Goal: Task Accomplishment & Management: Manage account settings

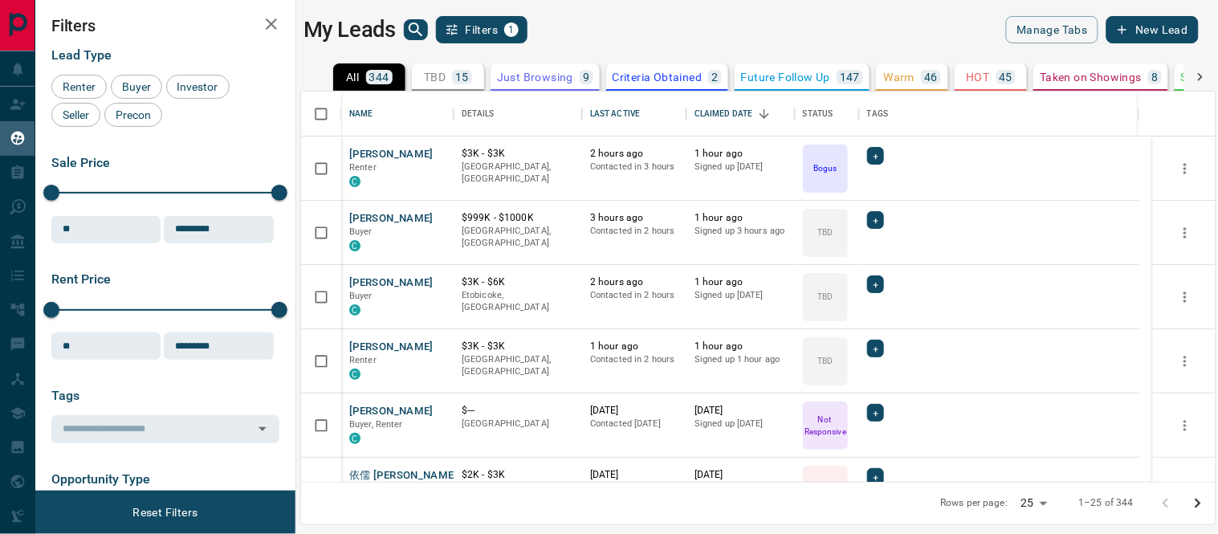
scroll to position [376, 901]
click at [386, 149] on button "[PERSON_NAME]" at bounding box center [391, 154] width 84 height 15
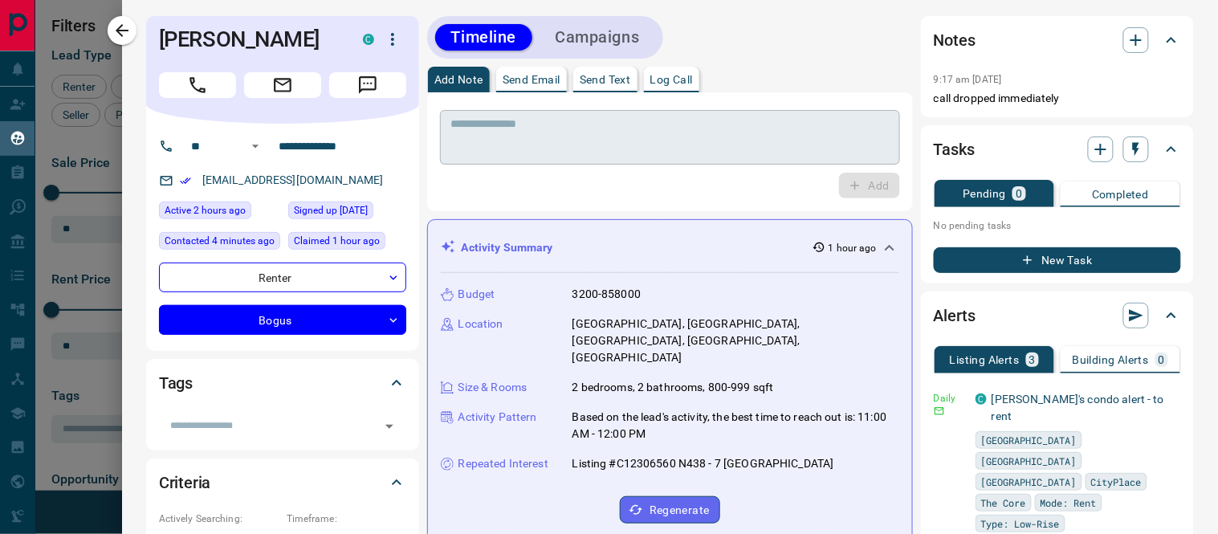
drag, startPoint x: 618, startPoint y: 105, endPoint x: 622, endPoint y: 124, distance: 19.7
click at [616, 113] on div "* ​" at bounding box center [670, 134] width 460 height 59
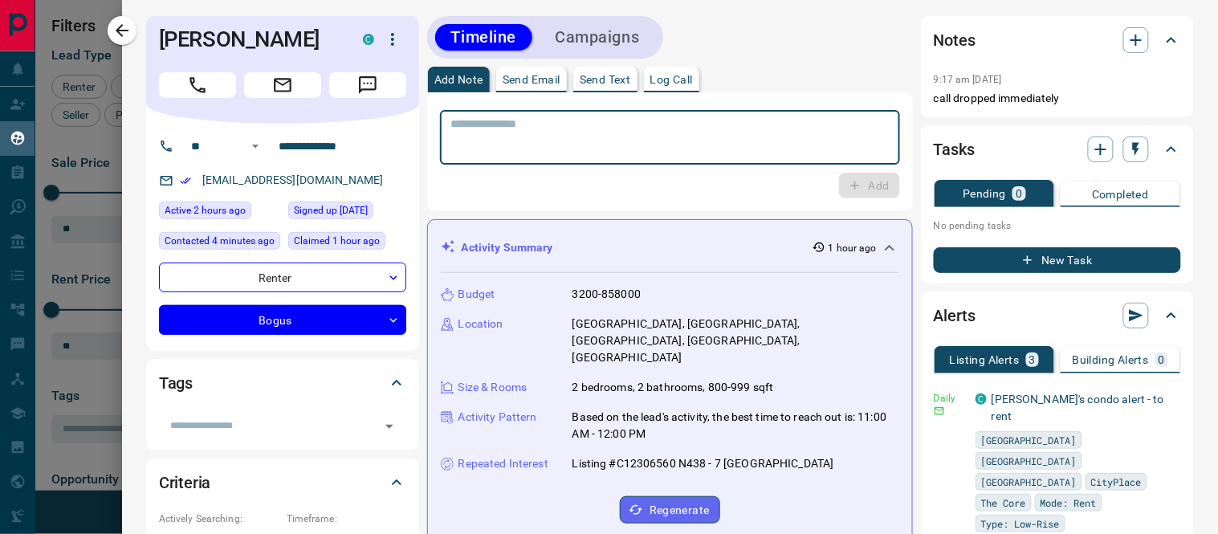
click at [576, 140] on textarea at bounding box center [670, 137] width 438 height 41
type textarea "**********"
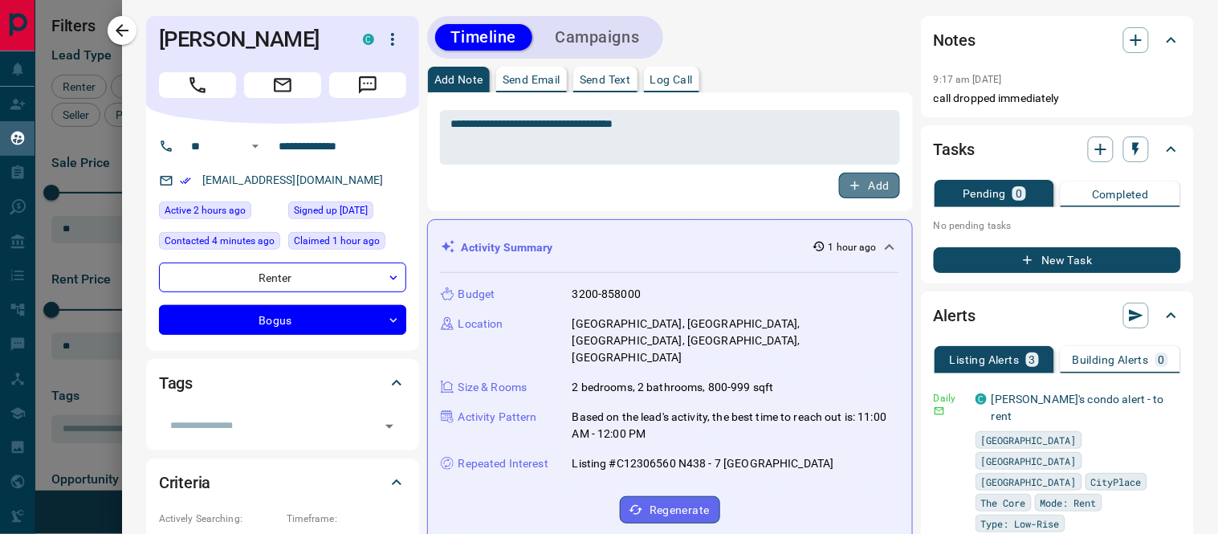
click at [854, 185] on button "Add" at bounding box center [869, 186] width 61 height 26
click at [612, 40] on button "Campaigns" at bounding box center [597, 37] width 116 height 27
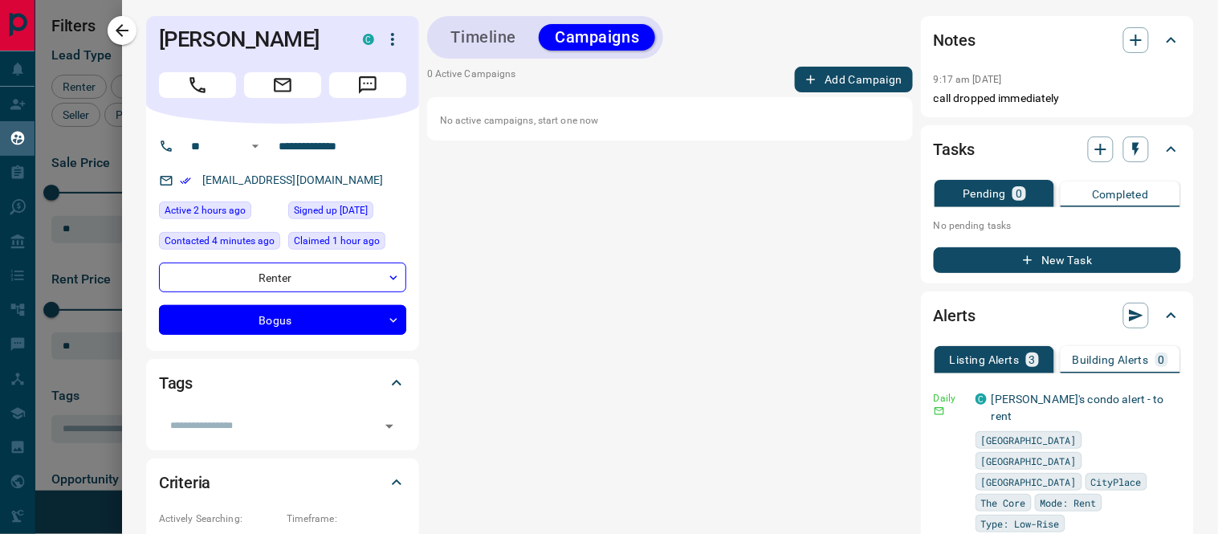
click at [809, 82] on button "Add Campaign" at bounding box center [854, 80] width 118 height 26
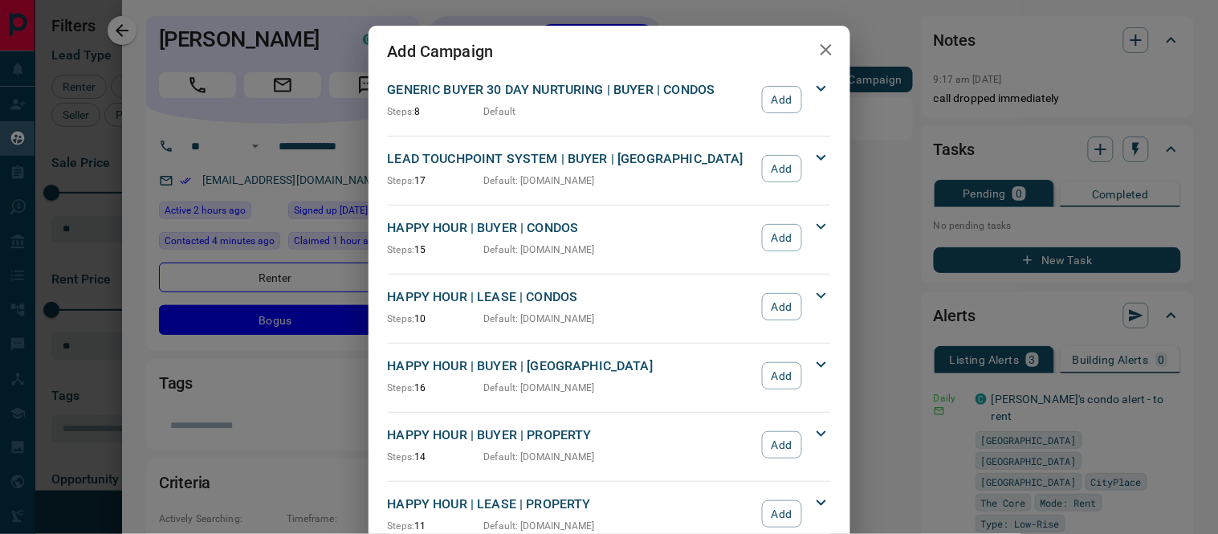
scroll to position [89, 0]
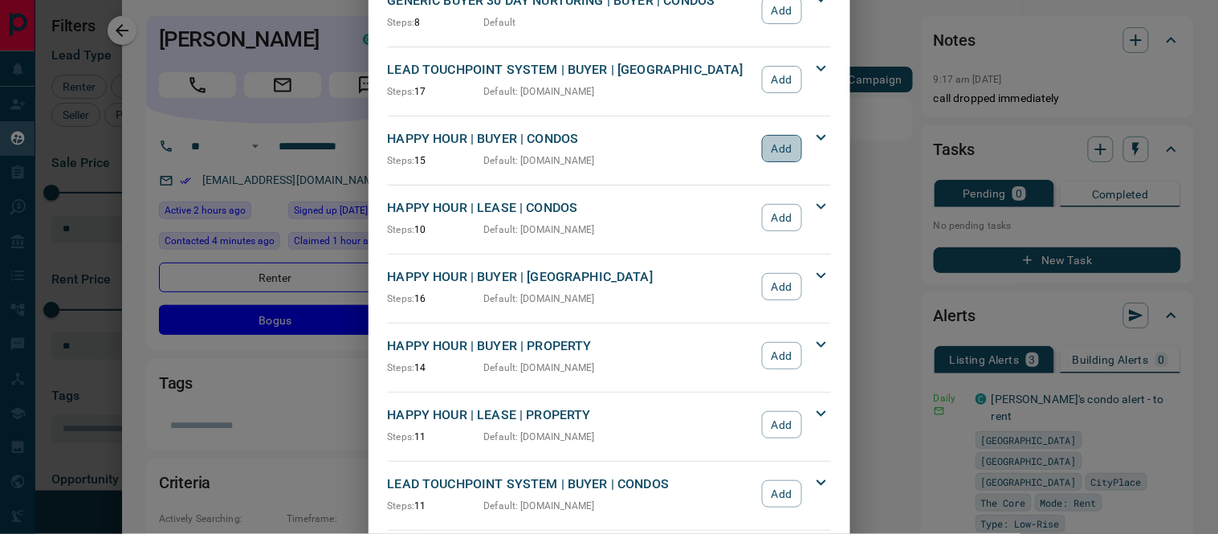
click at [785, 153] on button "Add" at bounding box center [781, 148] width 39 height 27
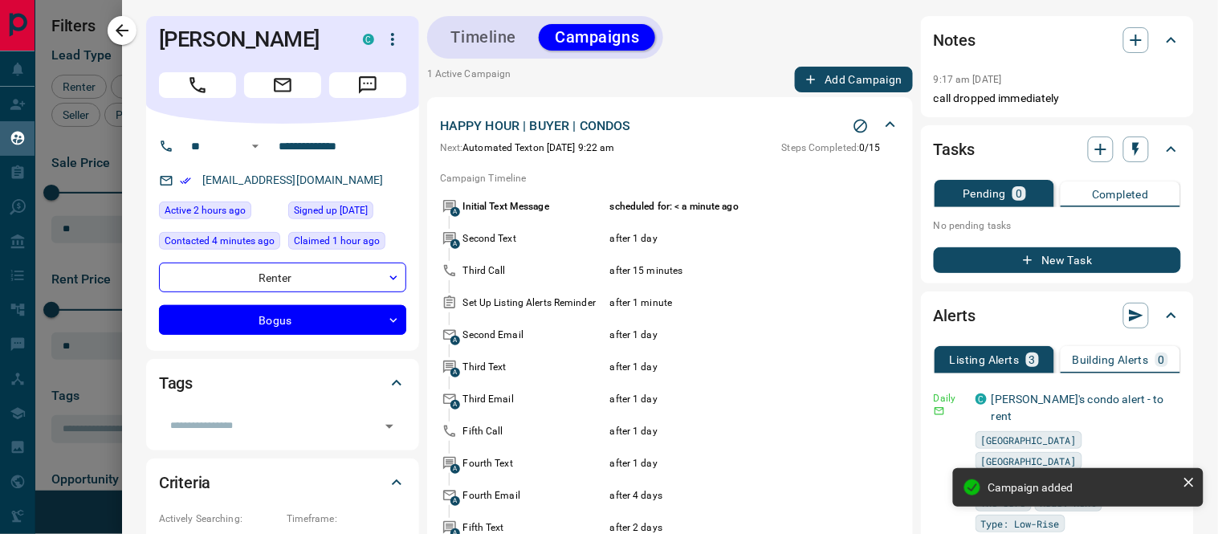
click at [881, 116] on icon at bounding box center [890, 124] width 19 height 19
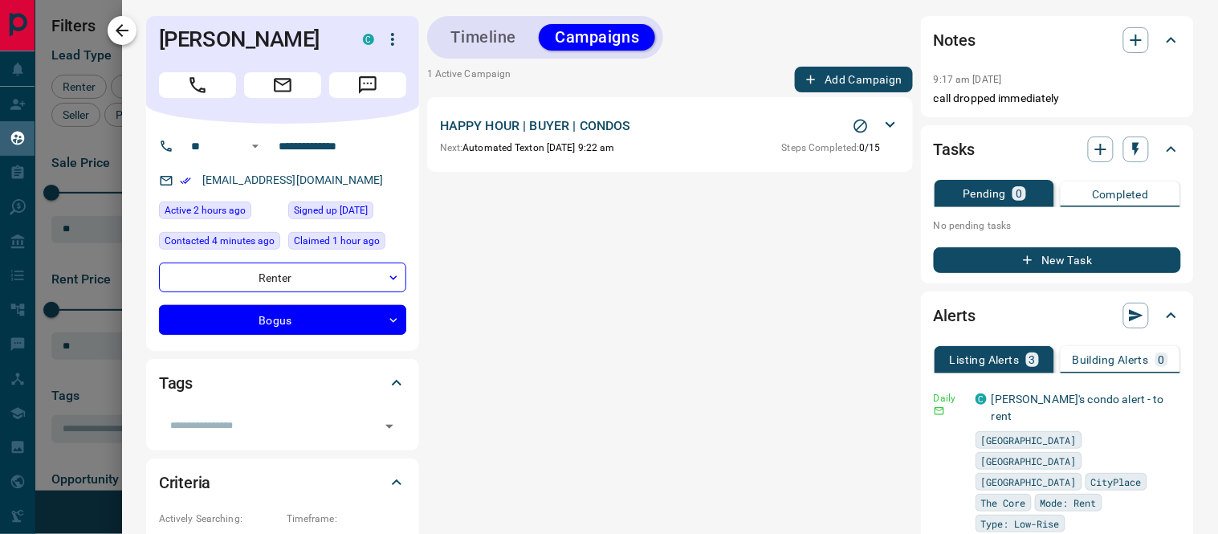
click at [123, 22] on icon "button" at bounding box center [121, 30] width 19 height 19
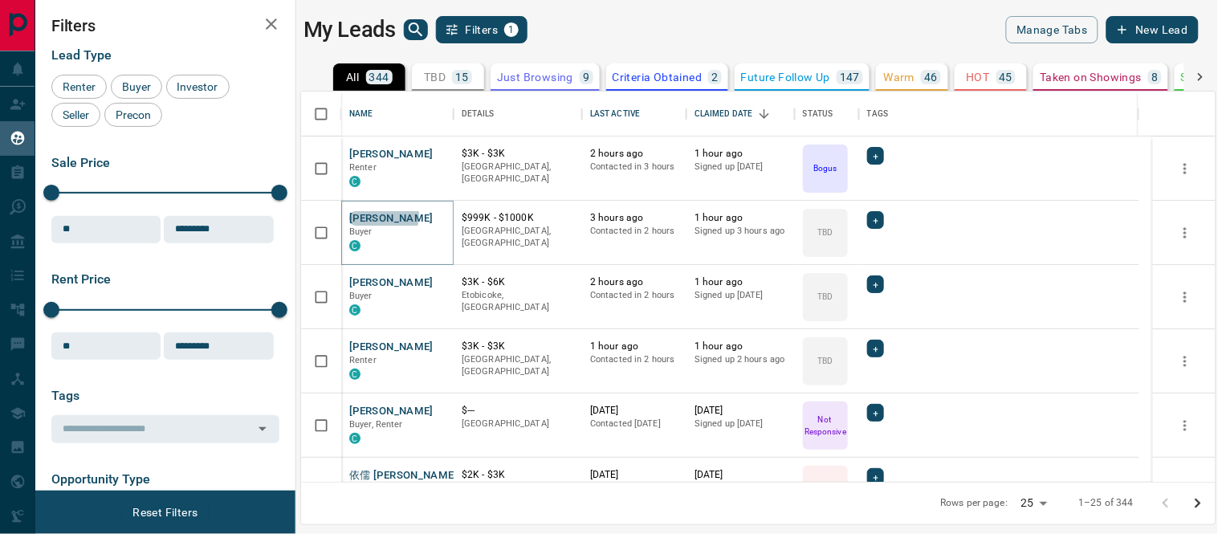
click at [383, 215] on button "[PERSON_NAME]" at bounding box center [391, 218] width 84 height 15
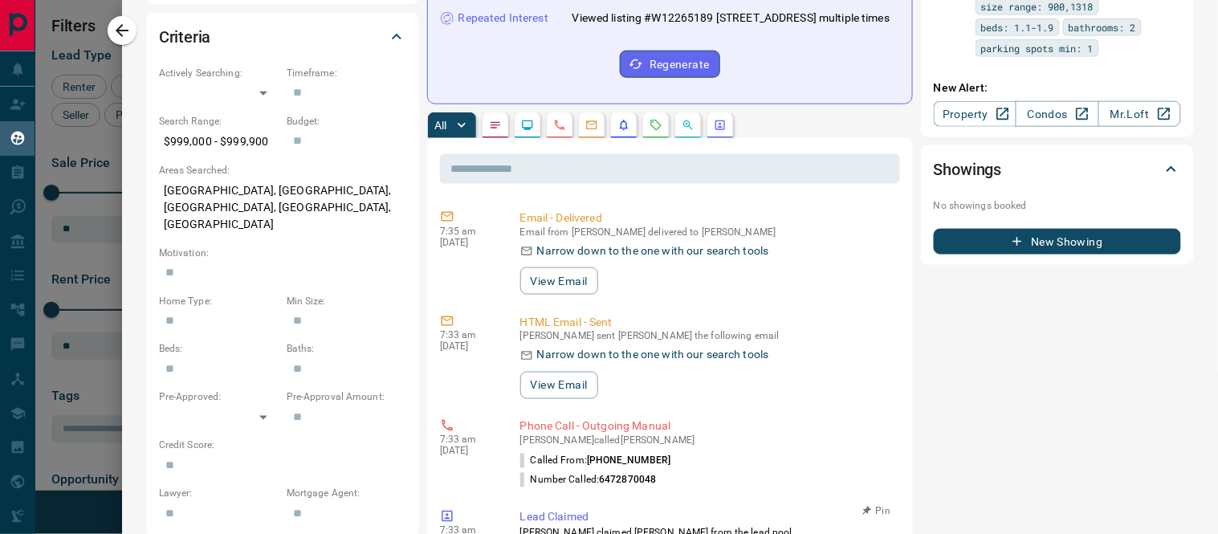
scroll to position [244, 0]
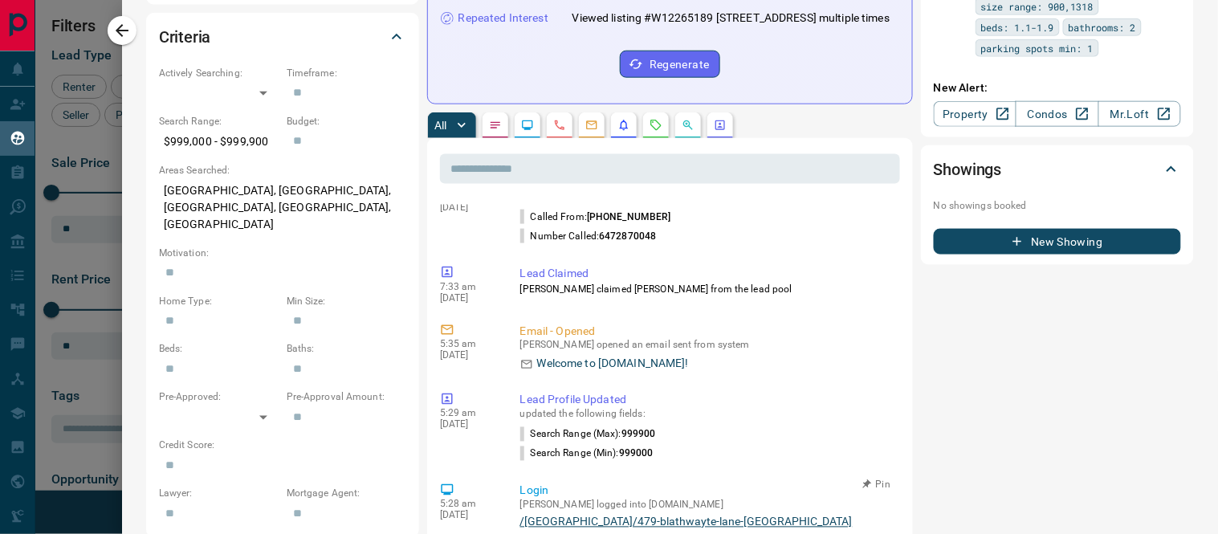
click at [627, 516] on link "/[GEOGRAPHIC_DATA]/479-blathwayte-lane-[GEOGRAPHIC_DATA]" at bounding box center [706, 522] width 373 height 13
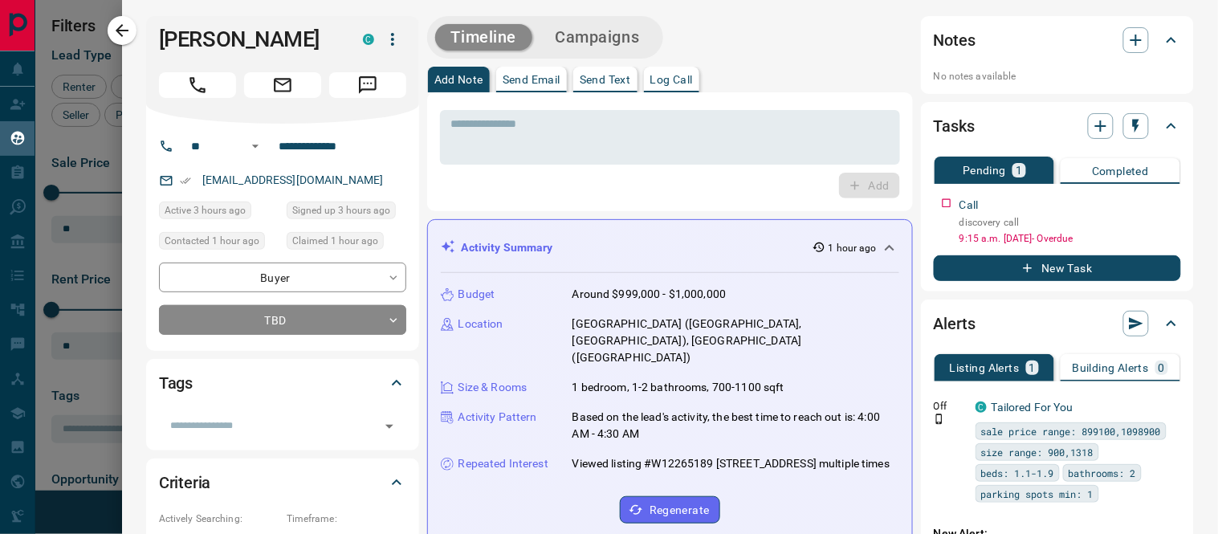
click at [191, 69] on div at bounding box center [282, 82] width 247 height 32
click at [189, 80] on icon "Call" at bounding box center [197, 85] width 21 height 21
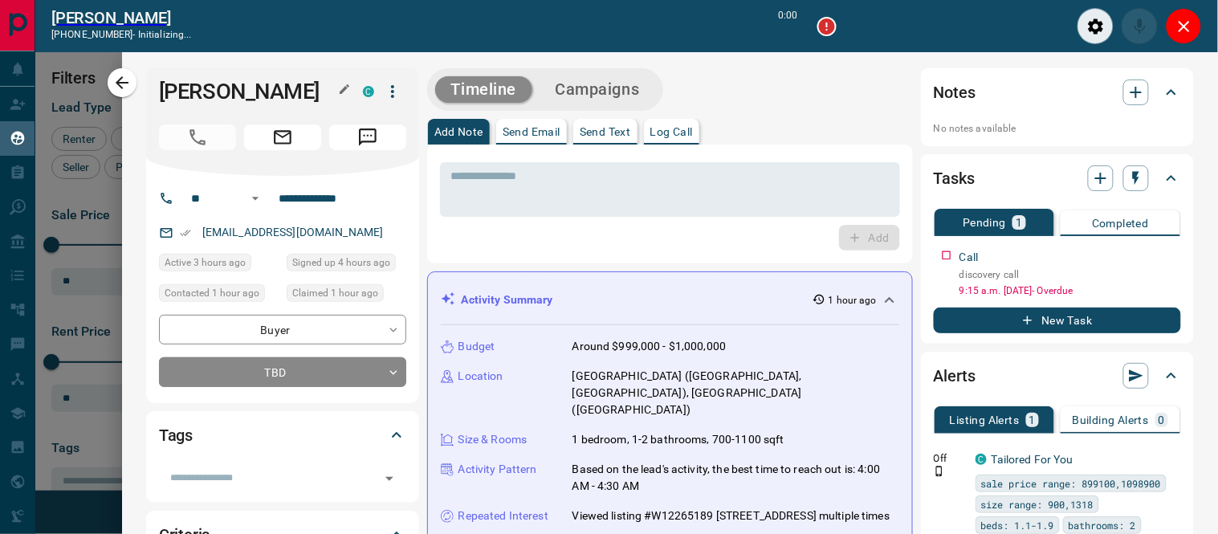
scroll to position [14, 14]
type input "*******"
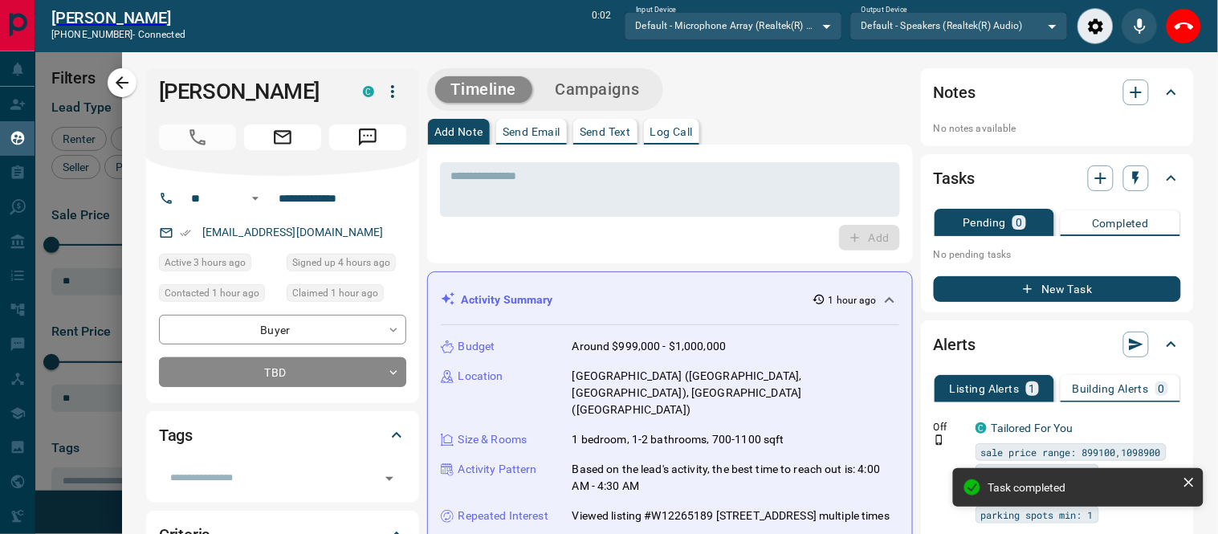
scroll to position [316, 0]
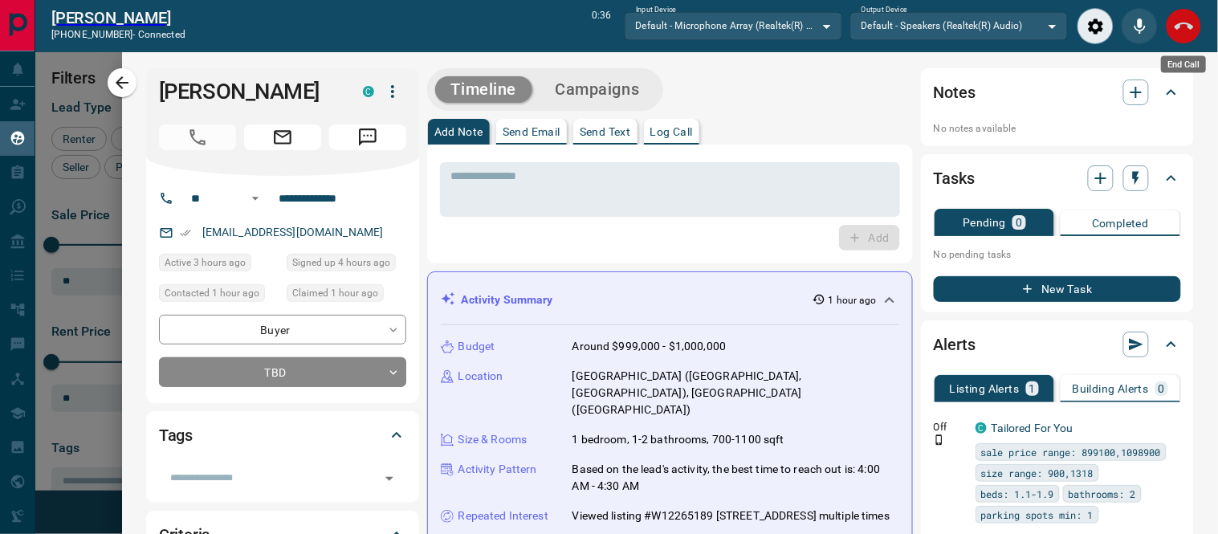
click at [1179, 29] on icon "End Call" at bounding box center [1184, 26] width 19 height 19
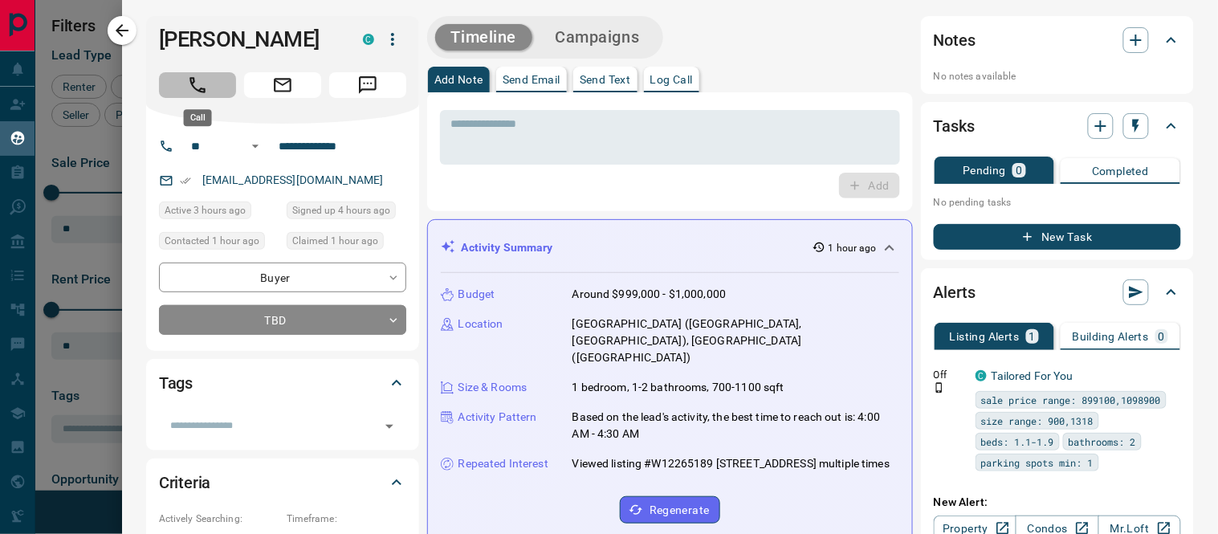
click at [195, 84] on icon "Call" at bounding box center [197, 85] width 21 height 21
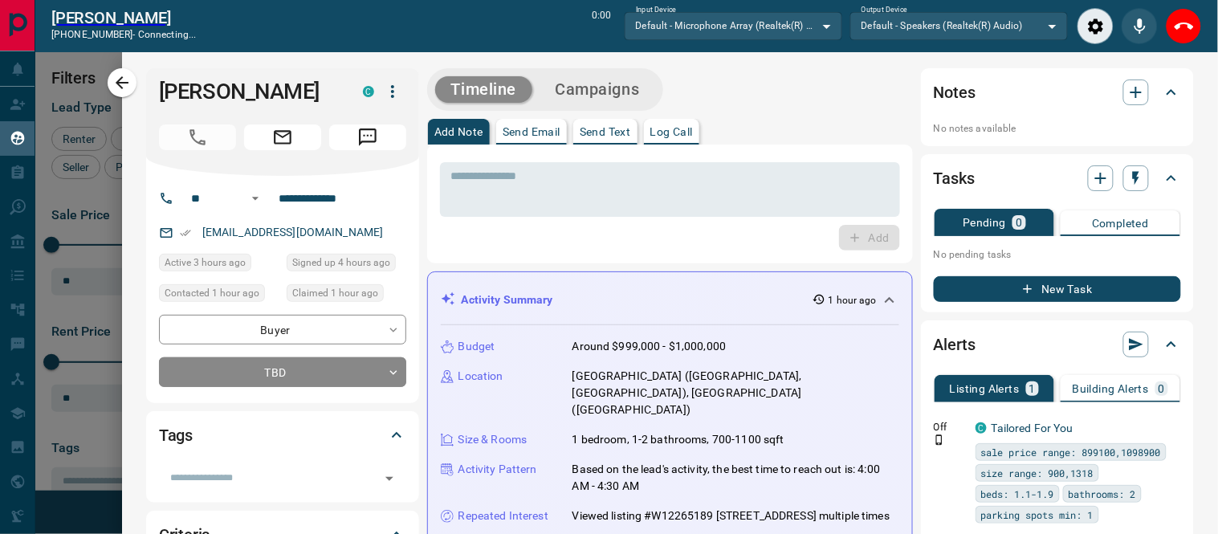
scroll to position [14, 14]
click at [1184, 14] on button "End Call" at bounding box center [1184, 26] width 36 height 36
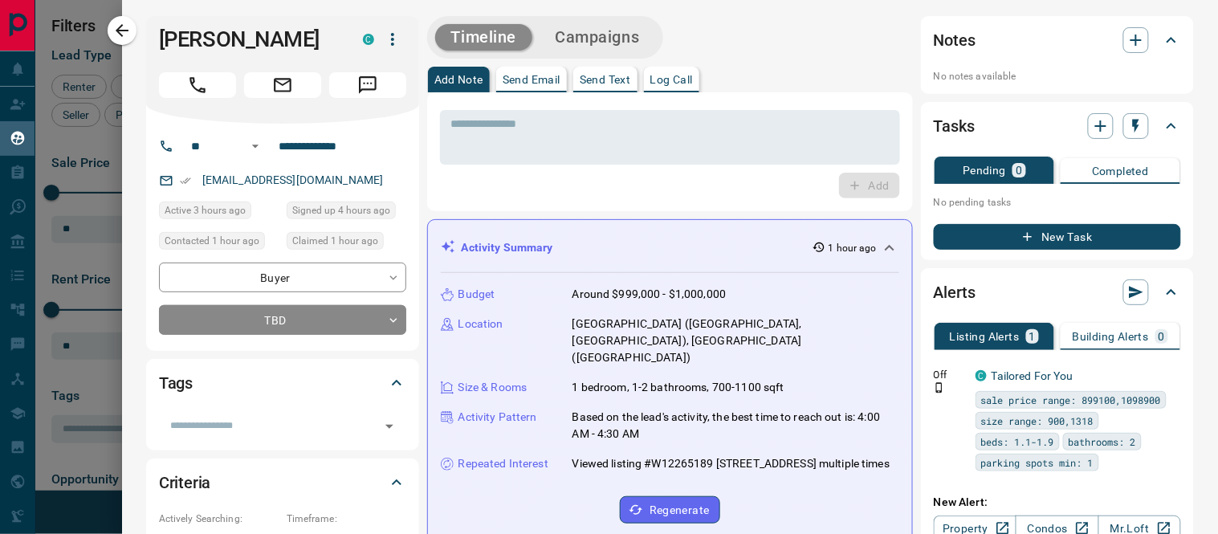
scroll to position [316, 0]
click at [684, 72] on button "Log Call" at bounding box center [671, 80] width 55 height 26
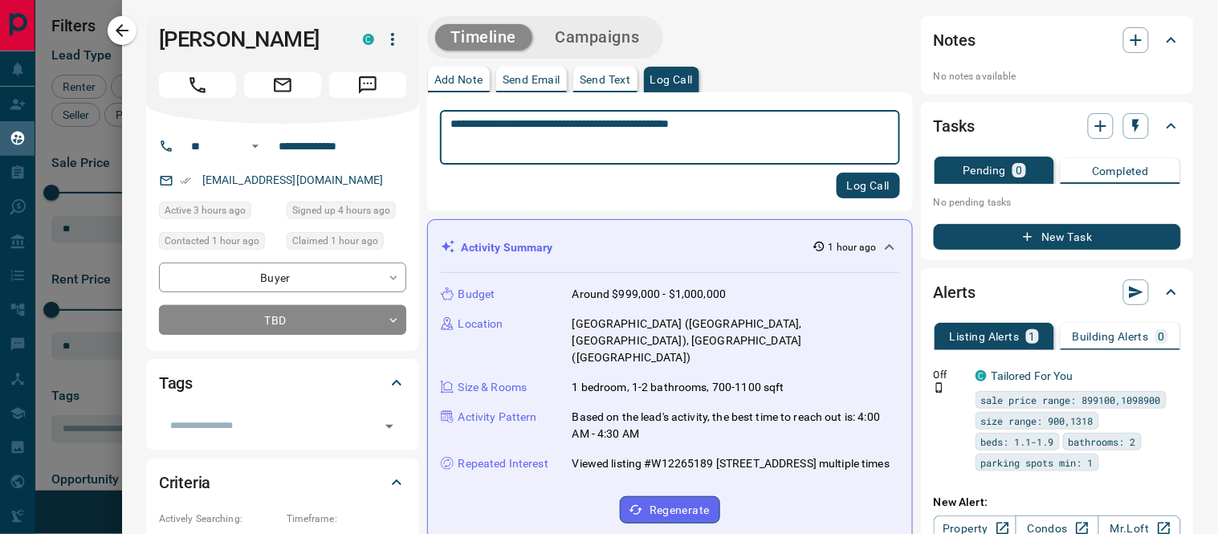
type textarea "**********"
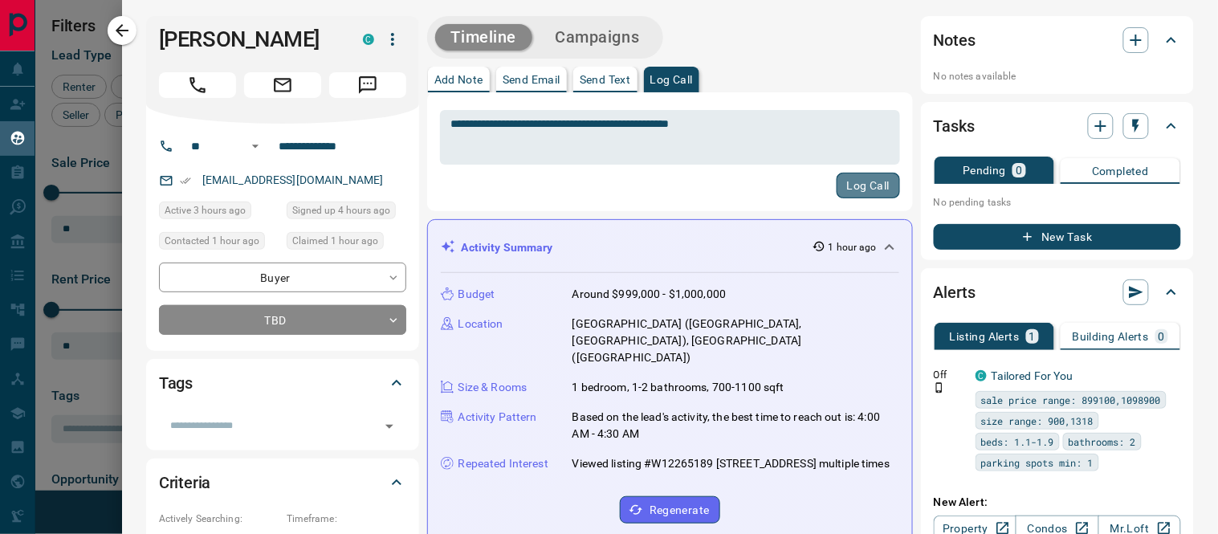
click at [839, 190] on button "Log Call" at bounding box center [868, 186] width 63 height 26
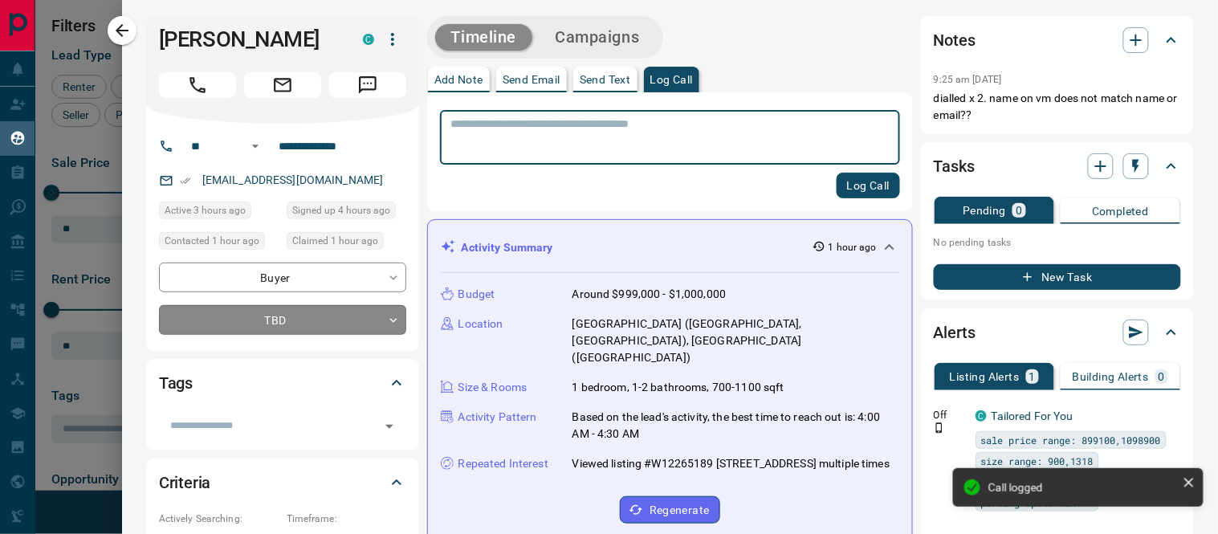
click at [392, 317] on body "Lead Transfers Claim Leads My Leads Tasks Opportunities Deals Campaigns Automat…" at bounding box center [609, 257] width 1218 height 514
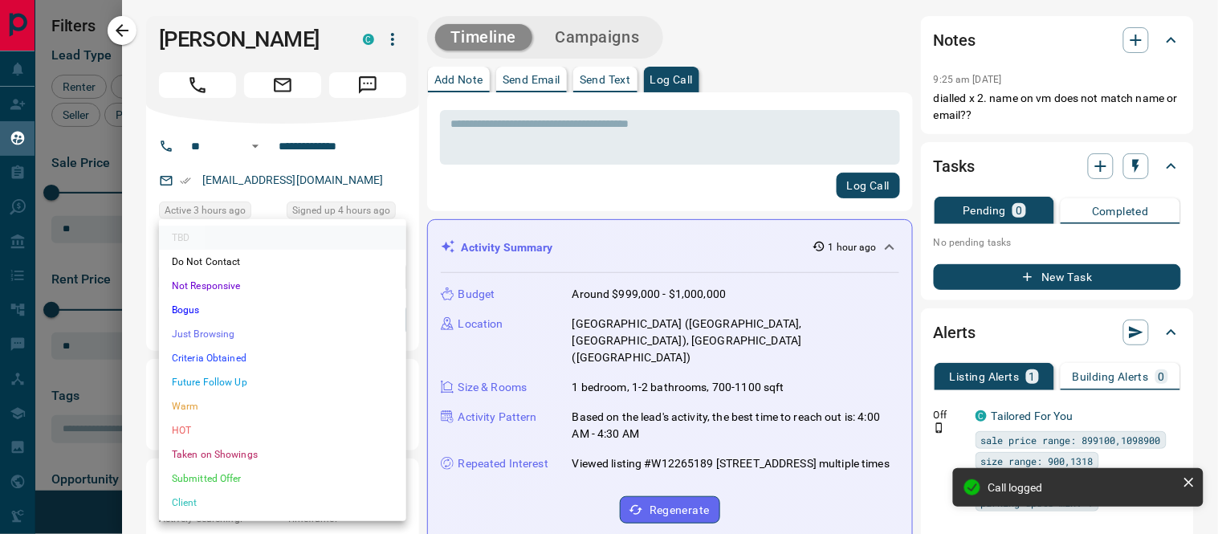
scroll to position [484, 0]
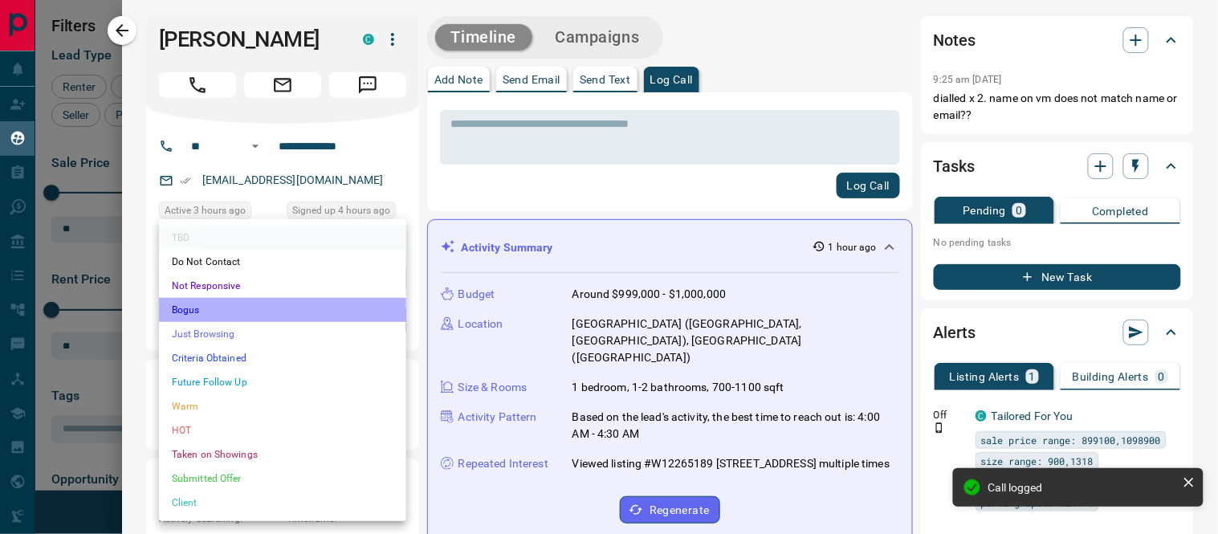
click at [194, 311] on li "Bogus" at bounding box center [282, 310] width 247 height 24
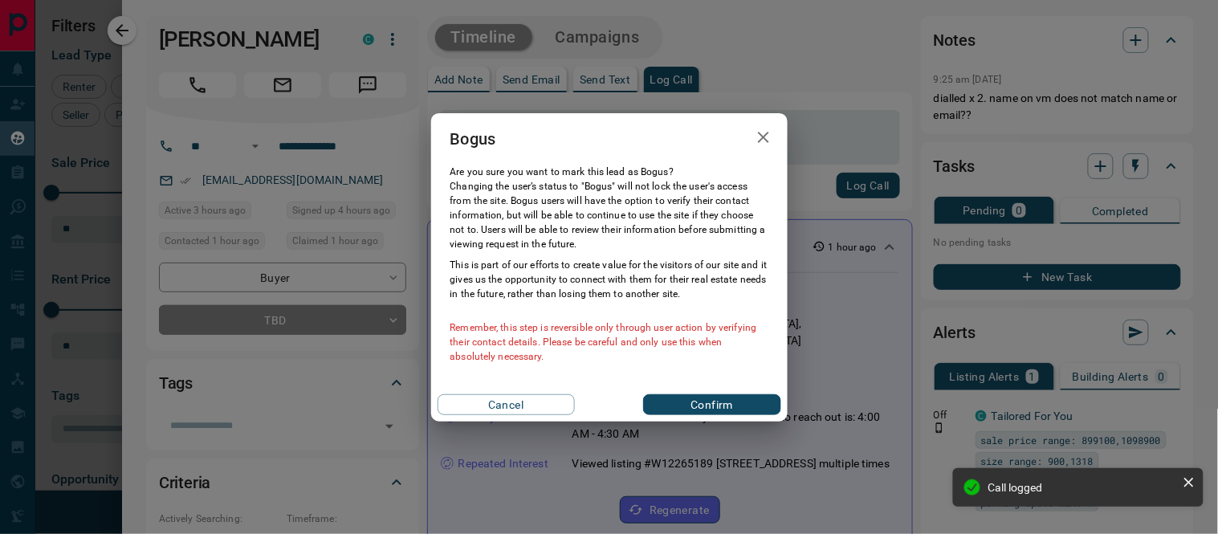
click at [744, 389] on div "Cancel Confirm" at bounding box center [609, 405] width 357 height 34
click at [709, 407] on button "Confirm" at bounding box center [711, 404] width 137 height 21
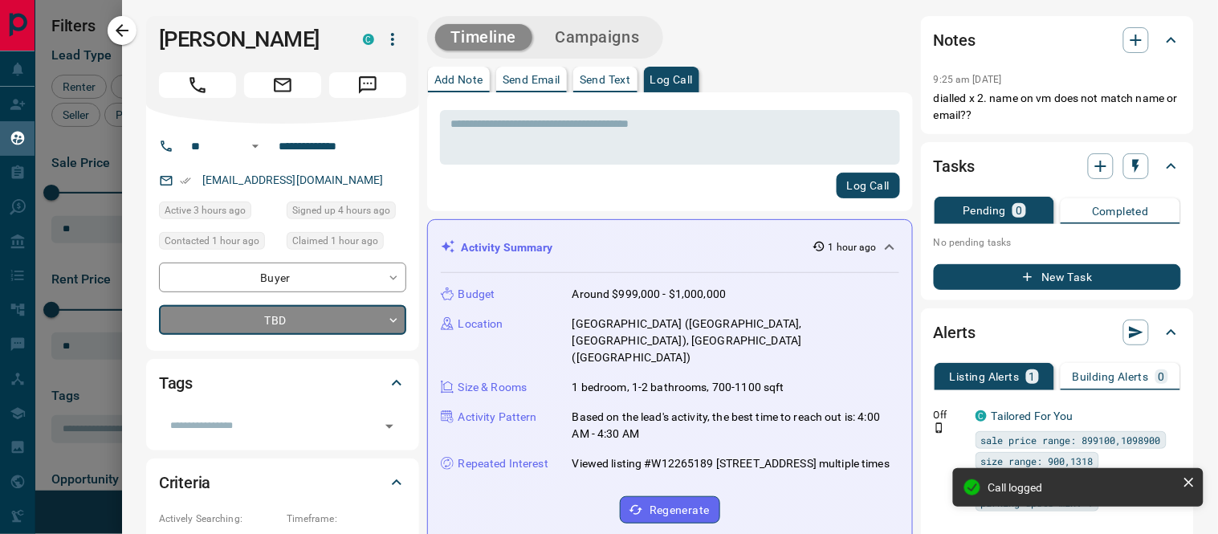
type input "**********"
type input "*"
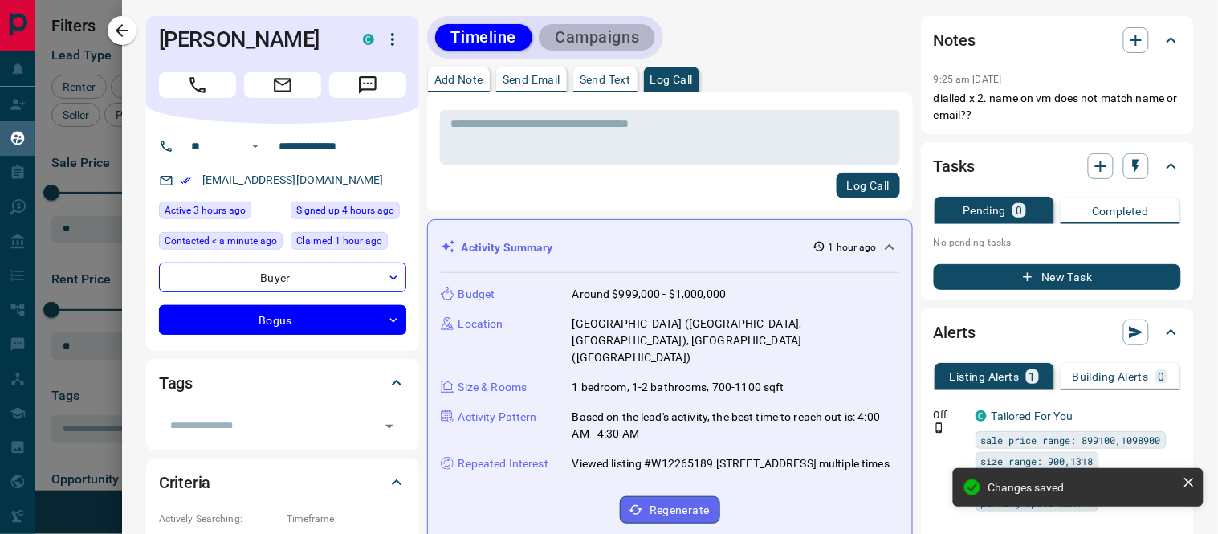
click at [601, 39] on button "Campaigns" at bounding box center [597, 37] width 116 height 27
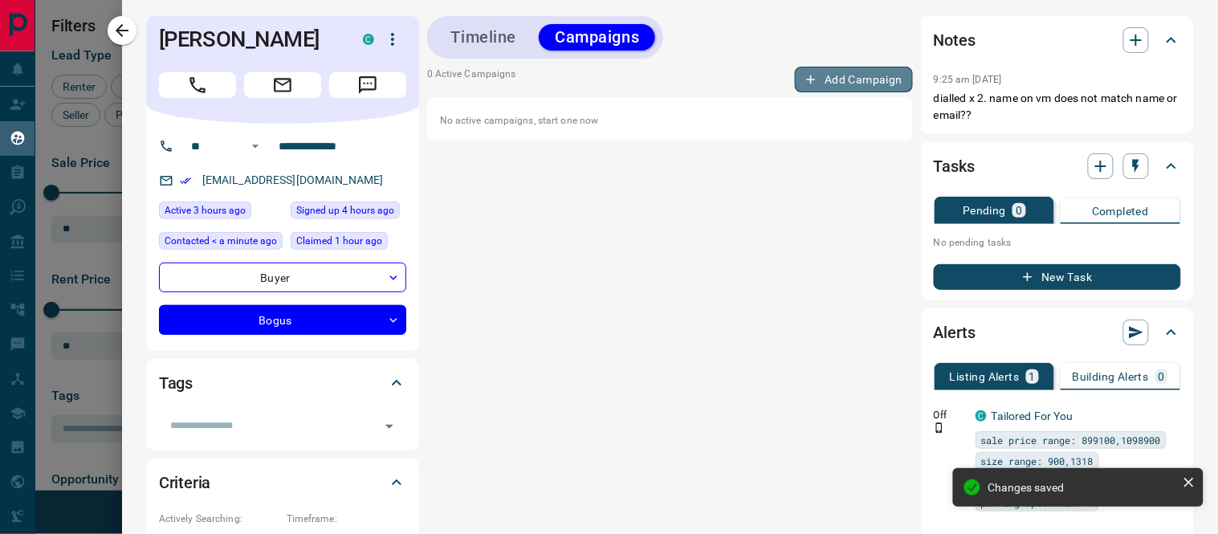
click at [815, 82] on button "Add Campaign" at bounding box center [854, 80] width 118 height 26
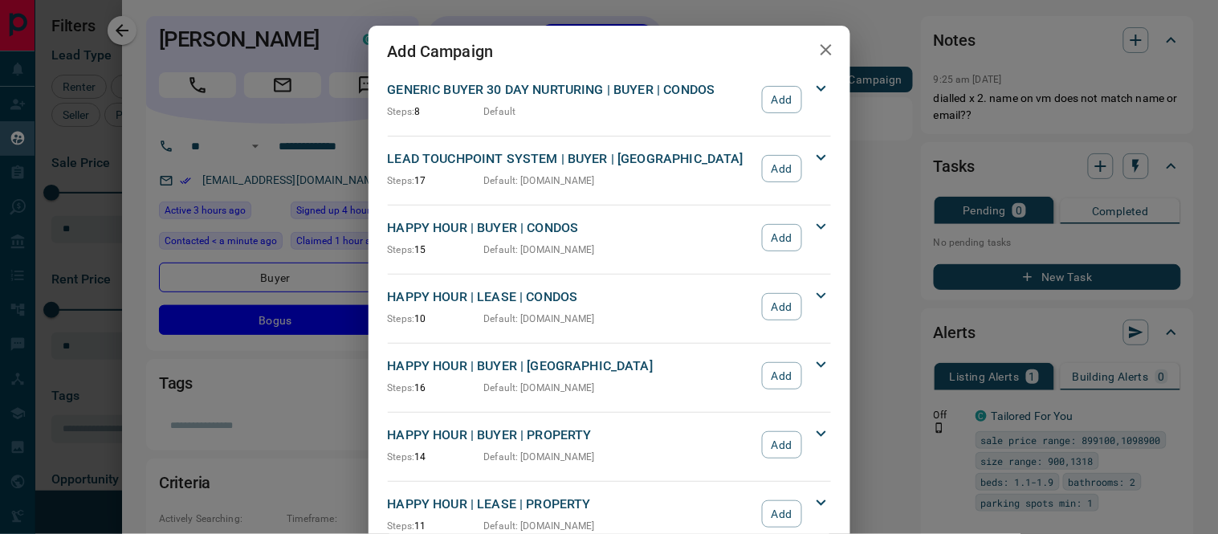
drag, startPoint x: 827, startPoint y: 58, endPoint x: 798, endPoint y: 54, distance: 29.2
click at [826, 58] on icon "button" at bounding box center [826, 49] width 19 height 19
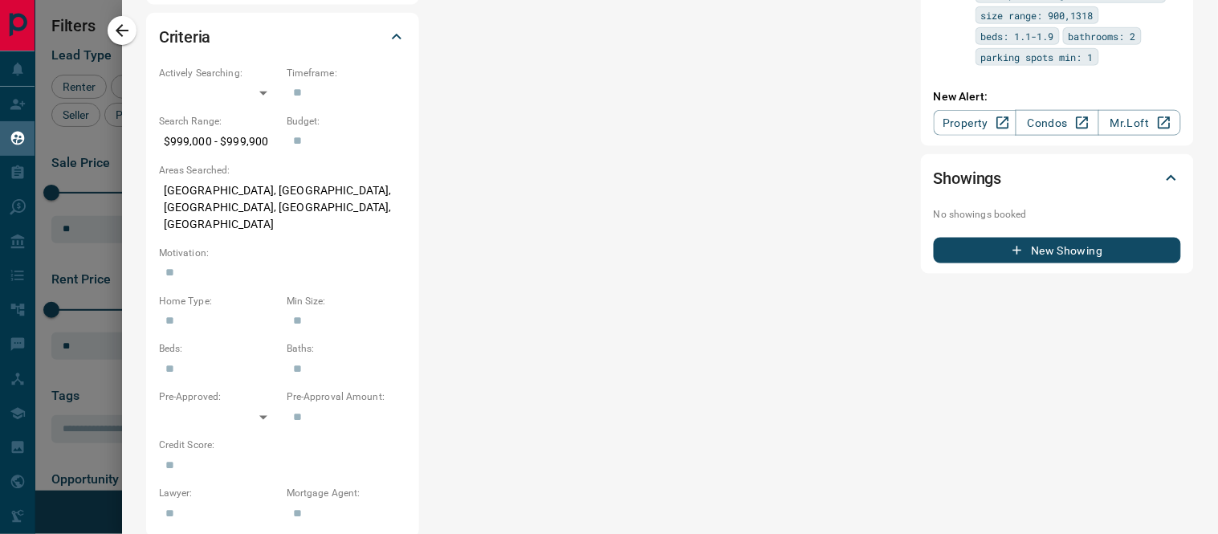
scroll to position [0, 0]
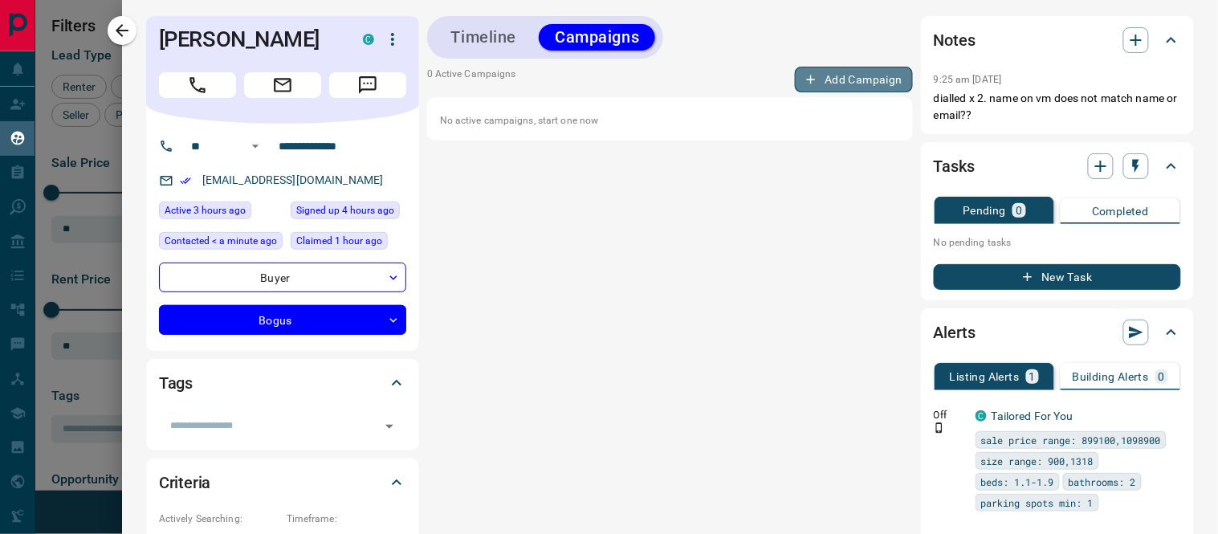
click at [811, 72] on button "Add Campaign" at bounding box center [854, 80] width 118 height 26
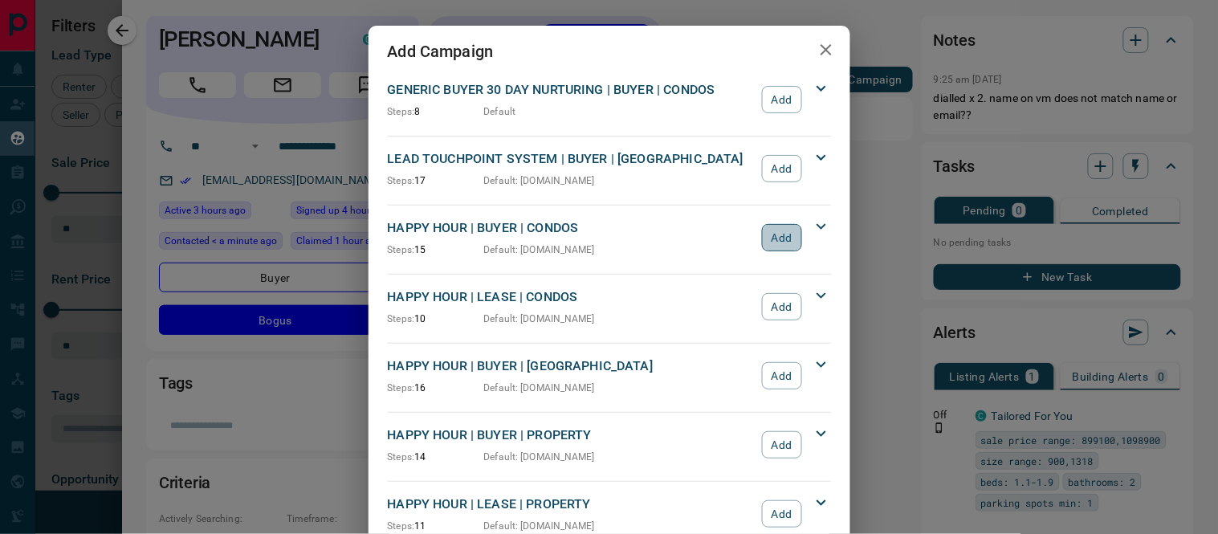
click at [780, 245] on button "Add" at bounding box center [781, 237] width 39 height 27
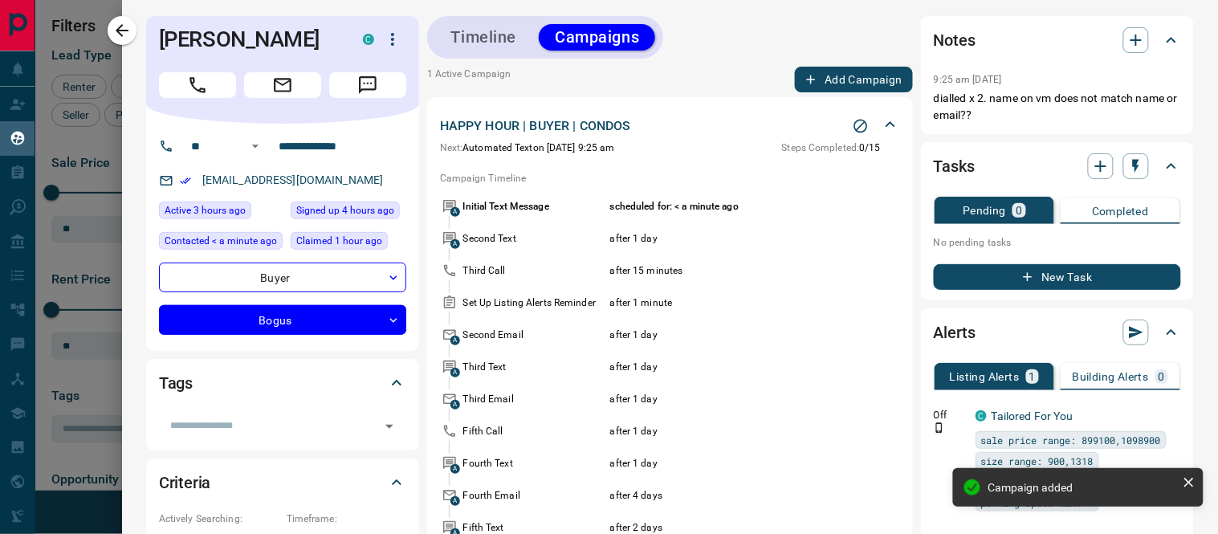
click at [838, 80] on button "Add Campaign" at bounding box center [854, 80] width 118 height 26
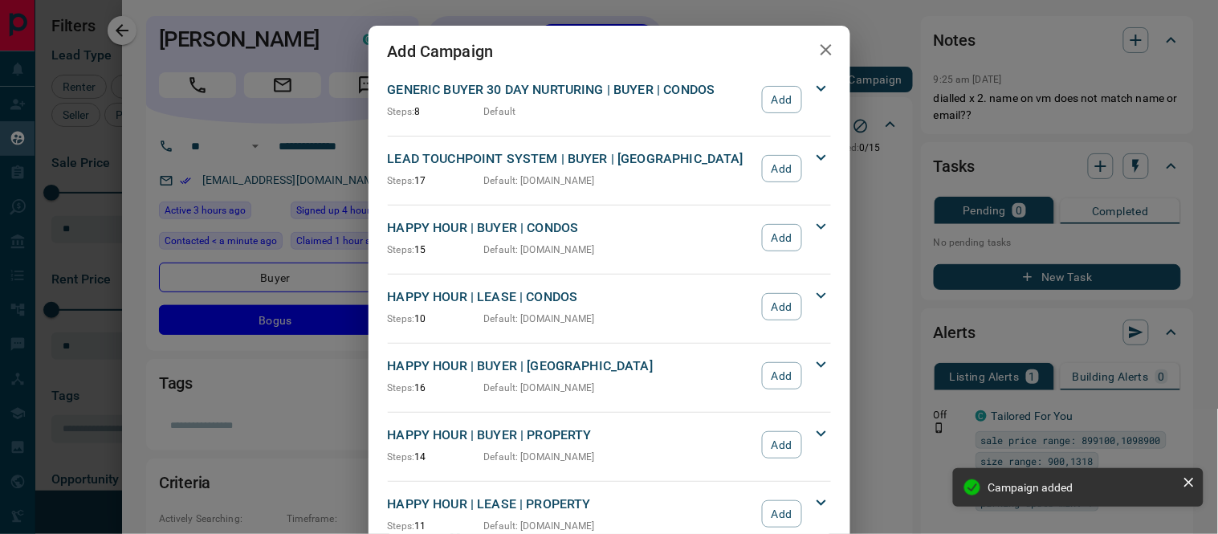
scroll to position [89, 0]
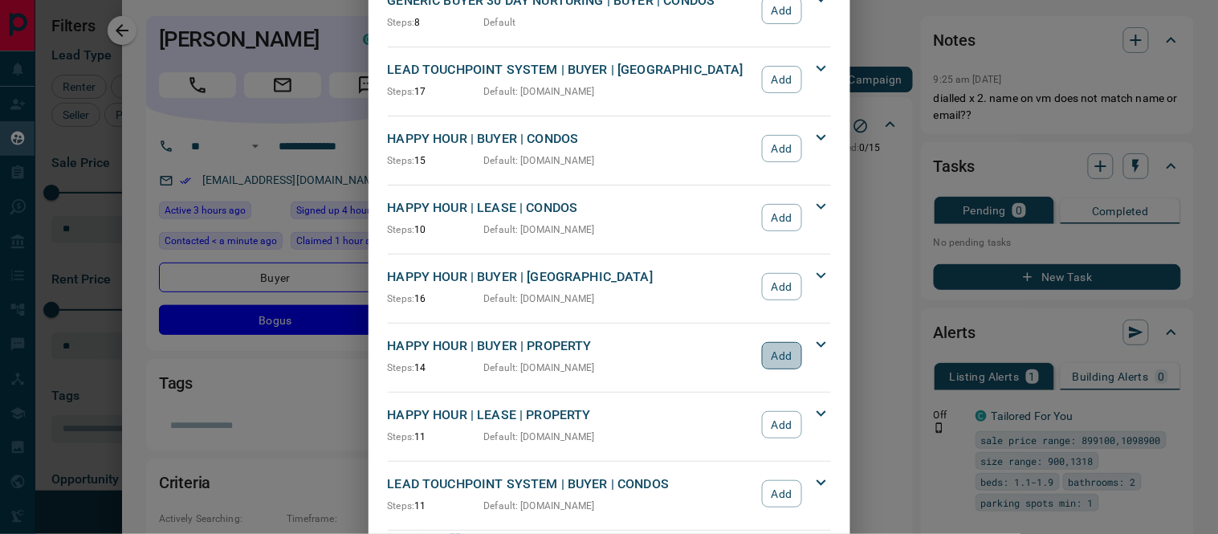
click at [776, 356] on button "Add" at bounding box center [781, 355] width 39 height 27
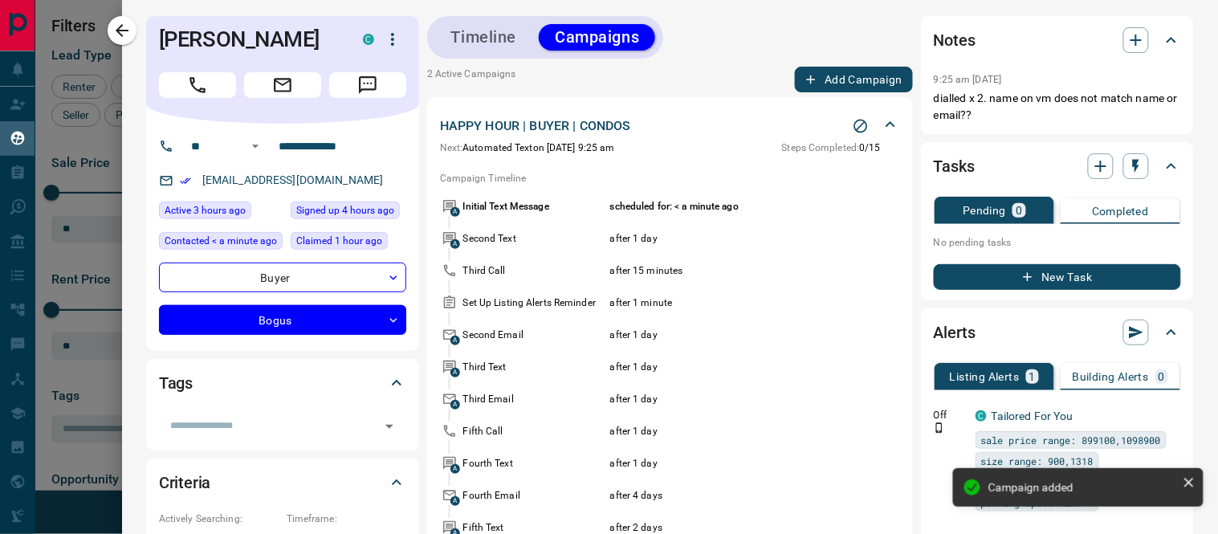
scroll to position [0, 0]
click at [854, 123] on icon "Stop Campaign" at bounding box center [861, 127] width 14 height 14
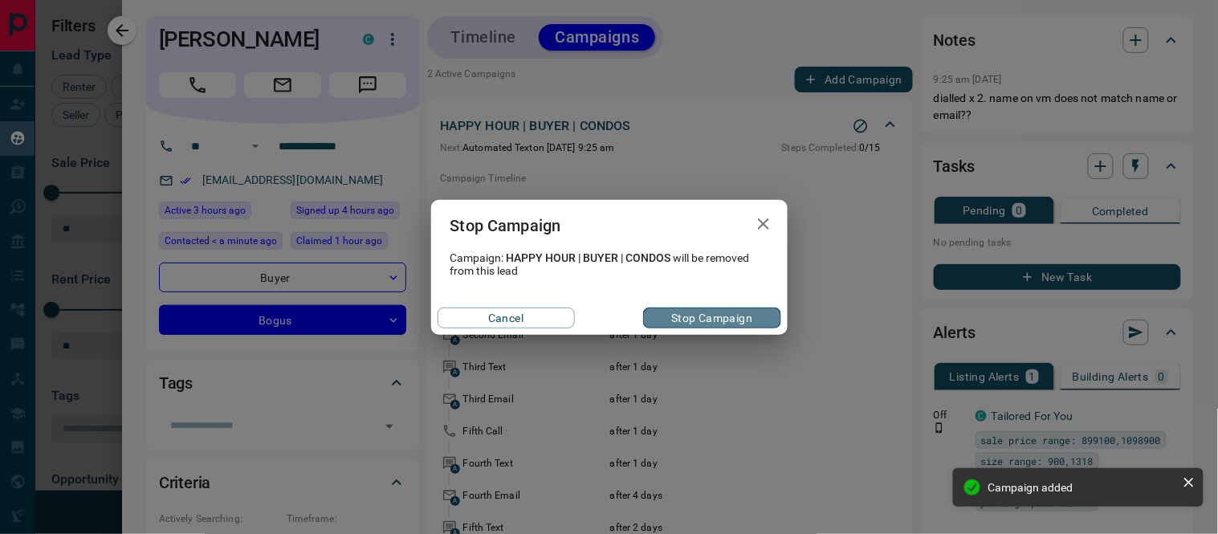
click at [707, 317] on button "Stop Campaign" at bounding box center [711, 318] width 137 height 21
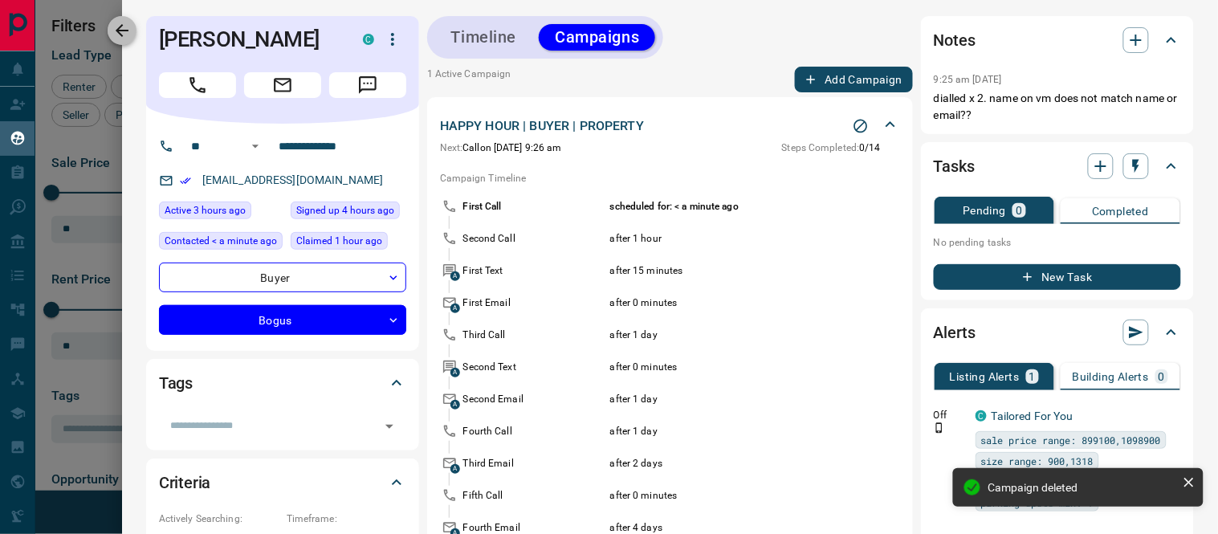
click at [118, 22] on icon "button" at bounding box center [121, 30] width 19 height 19
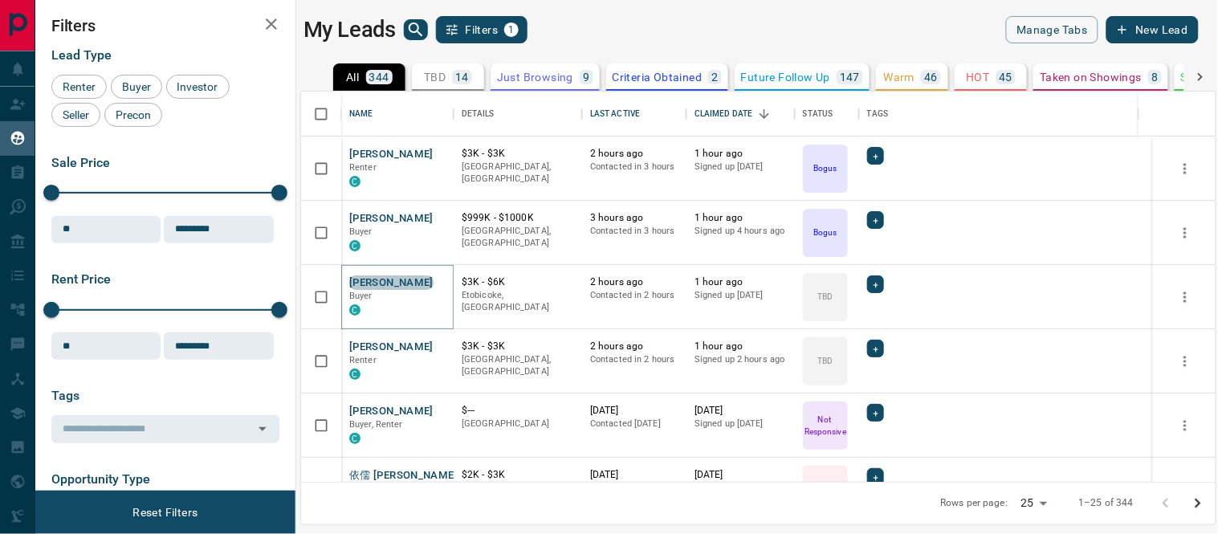
click at [389, 279] on button "[PERSON_NAME]" at bounding box center [391, 282] width 84 height 15
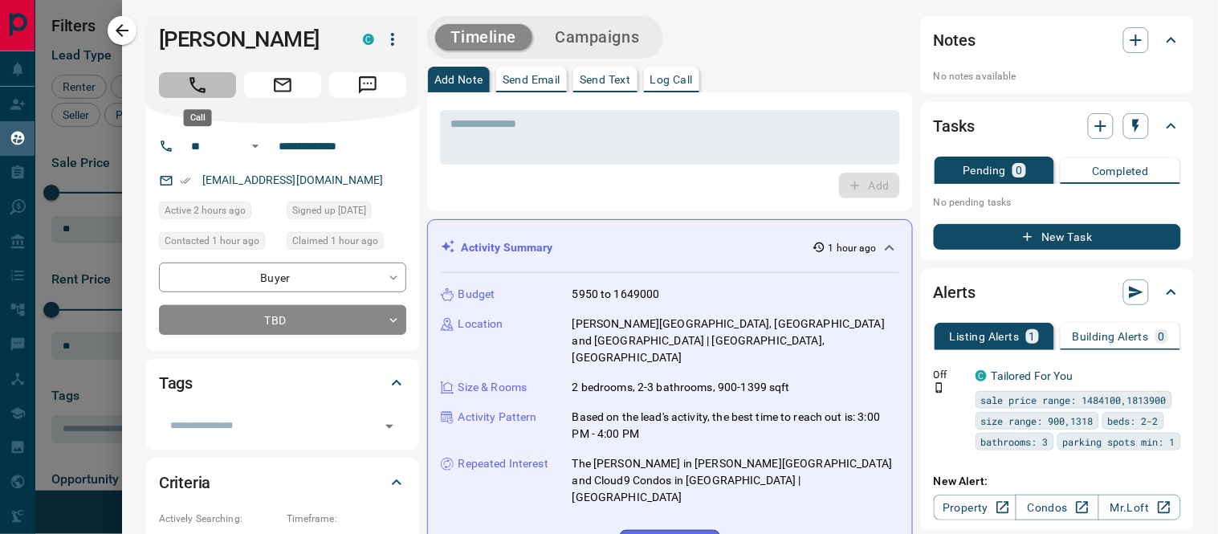
click at [188, 75] on icon "Call" at bounding box center [197, 85] width 21 height 21
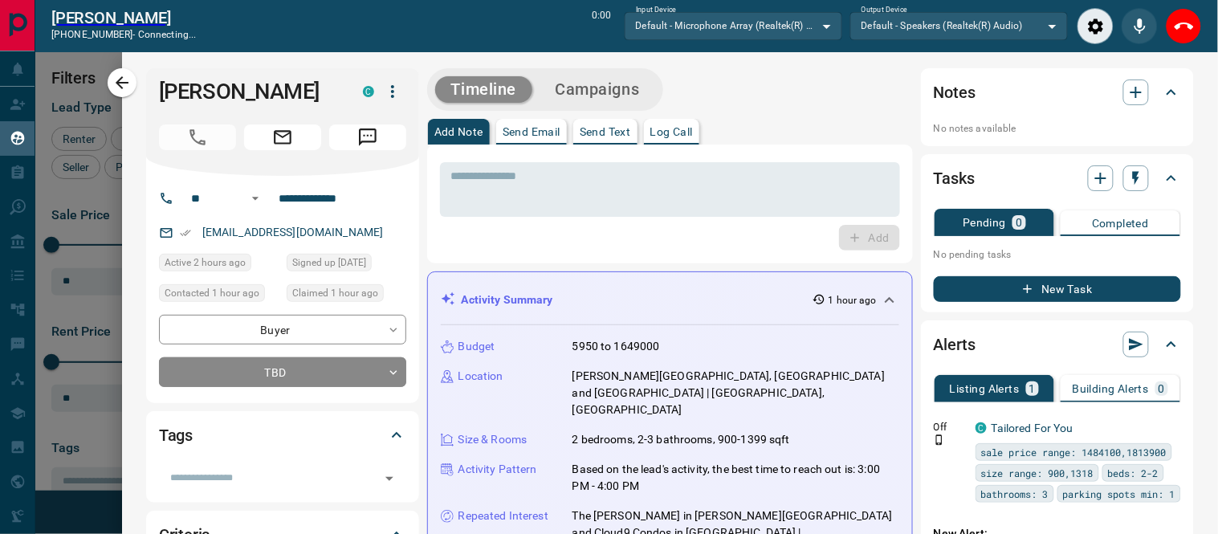
scroll to position [14, 14]
drag, startPoint x: 162, startPoint y: 90, endPoint x: 327, endPoint y: 92, distance: 164.7
click at [327, 92] on h1 "[PERSON_NAME]" at bounding box center [249, 92] width 180 height 26
drag, startPoint x: 312, startPoint y: 92, endPoint x: 631, endPoint y: 211, distance: 341.0
click at [631, 211] on div "* ​" at bounding box center [670, 189] width 460 height 55
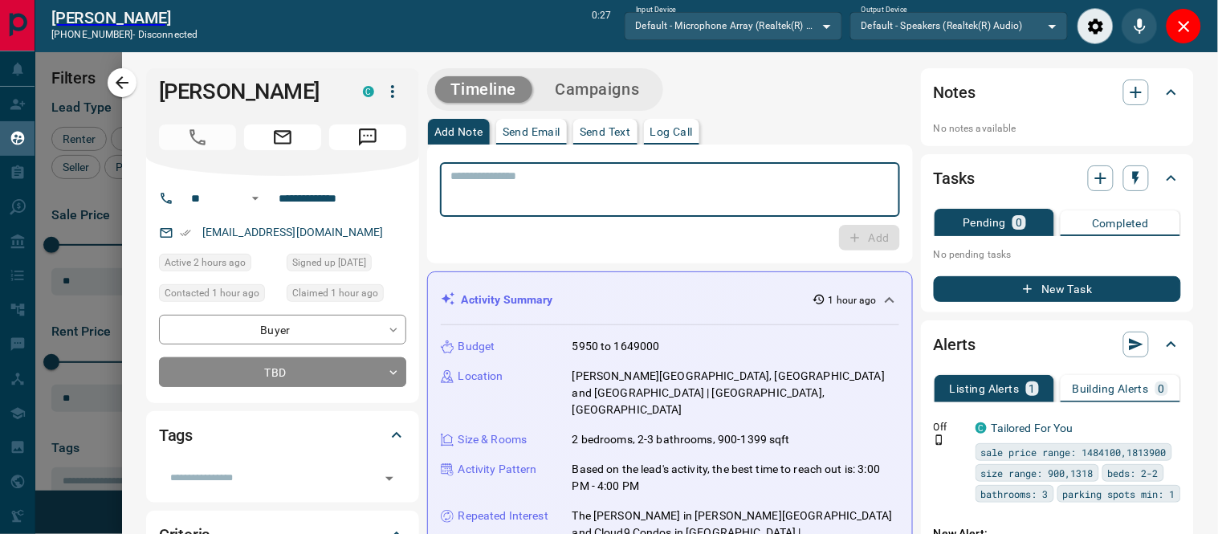
click at [672, 129] on p "Log Call" at bounding box center [672, 131] width 43 height 11
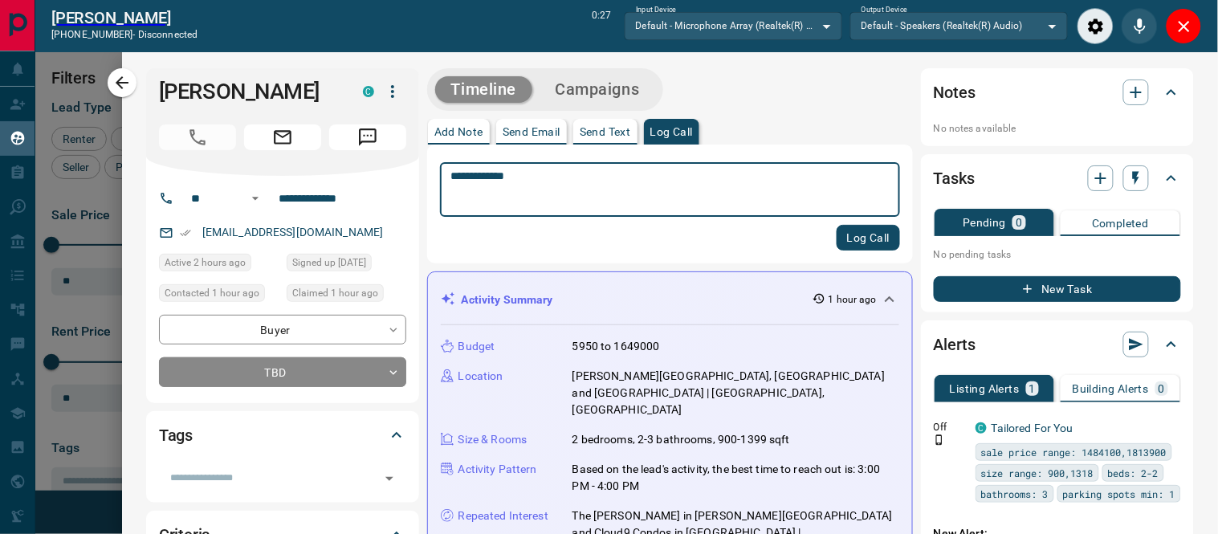
type textarea "**********"
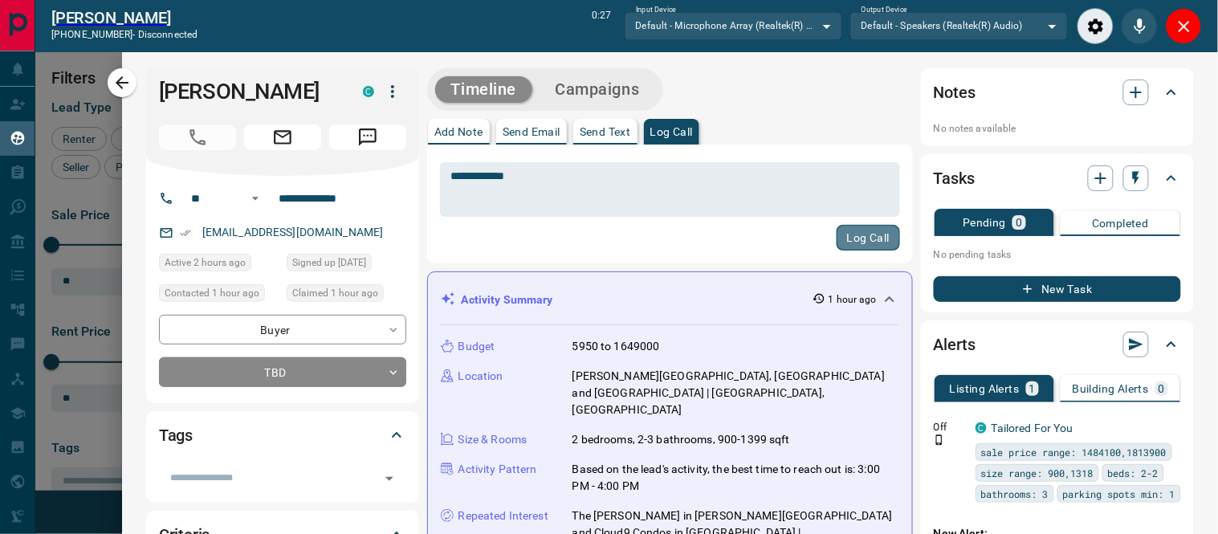
click at [854, 243] on button "Log Call" at bounding box center [868, 238] width 63 height 26
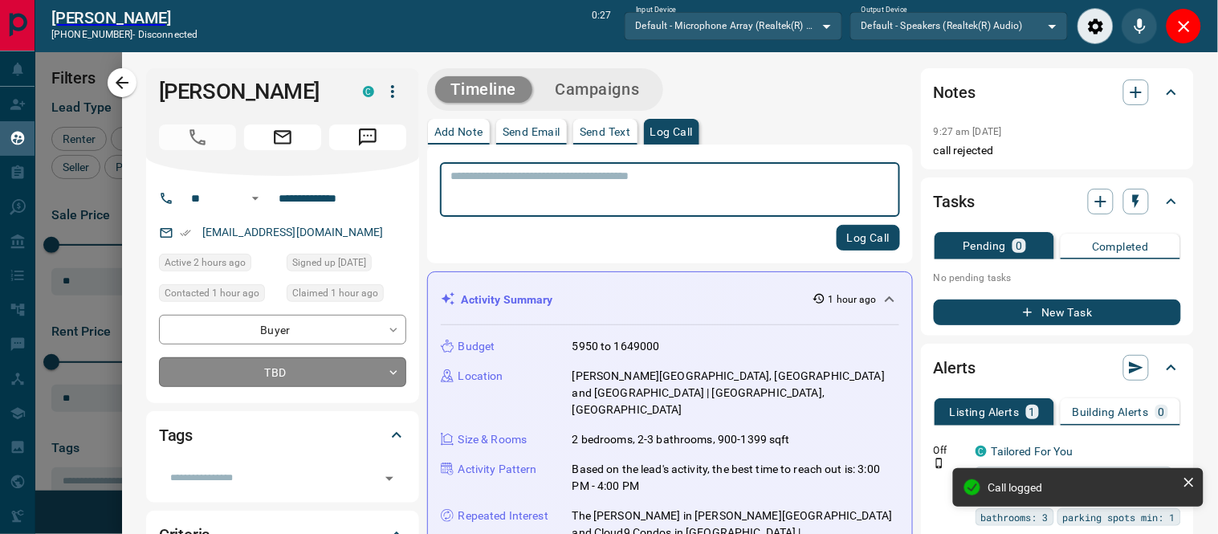
click at [390, 367] on body "Lead Transfers Claim Leads My Leads Tasks Opportunities Deals Campaigns Automat…" at bounding box center [609, 258] width 1218 height 516
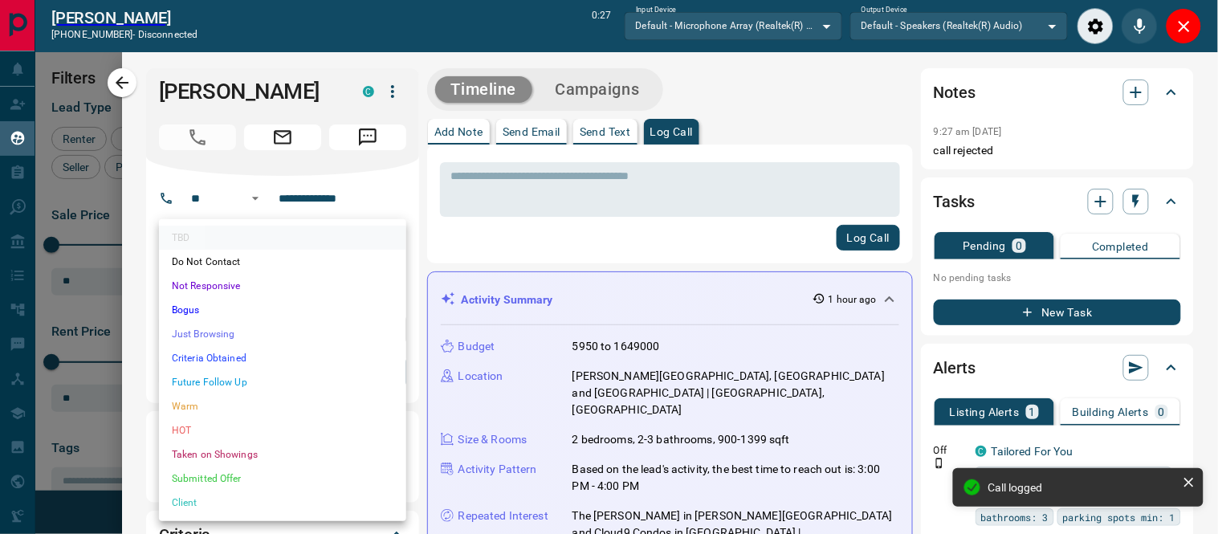
click at [185, 413] on li "Warm" at bounding box center [282, 406] width 247 height 24
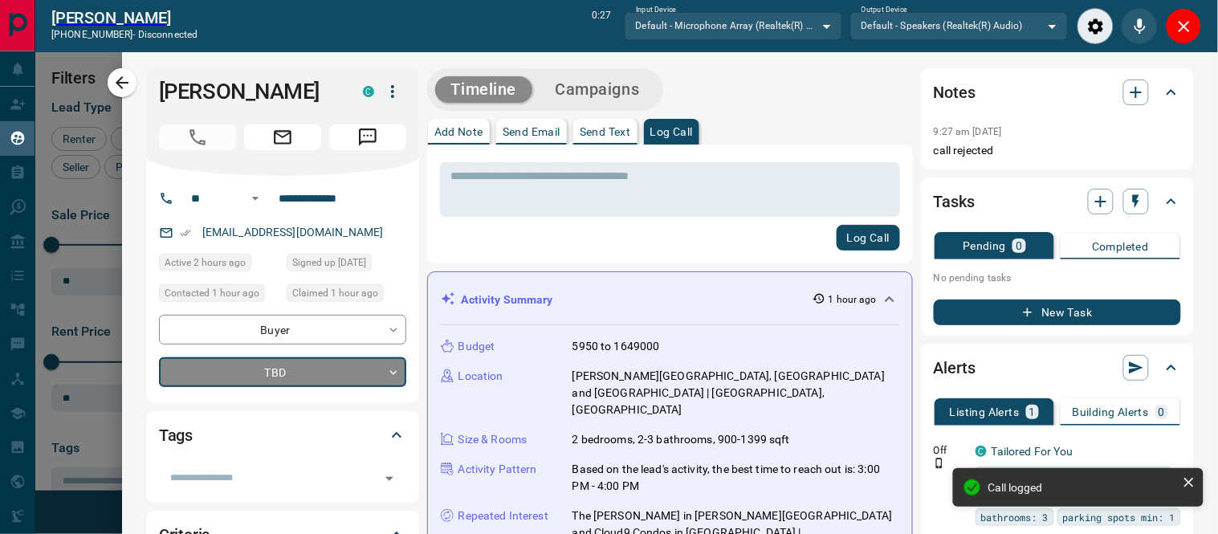
type input "*"
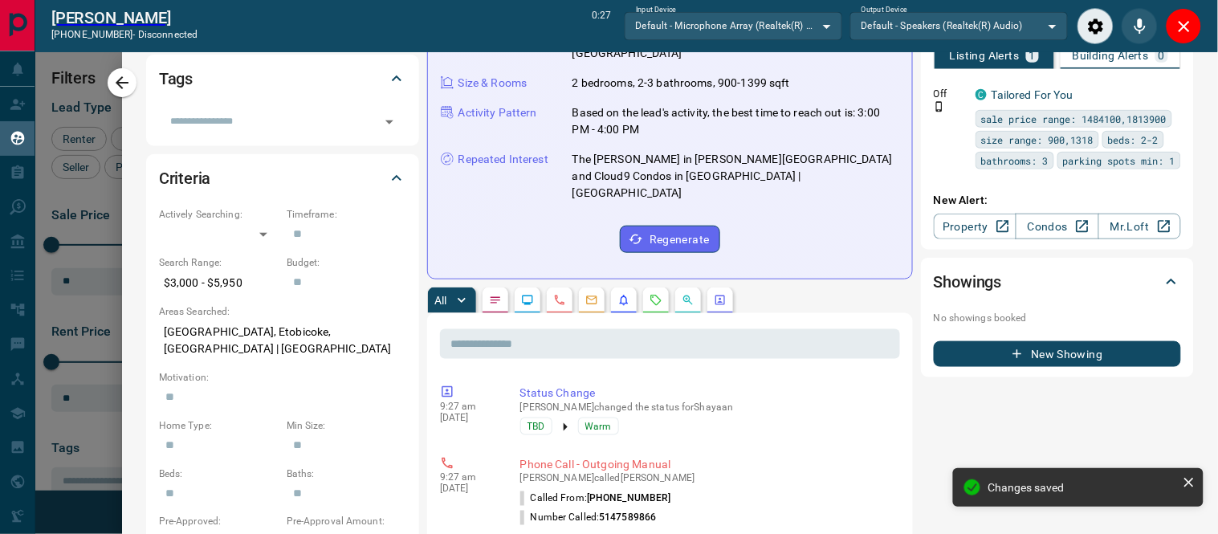
scroll to position [0, 0]
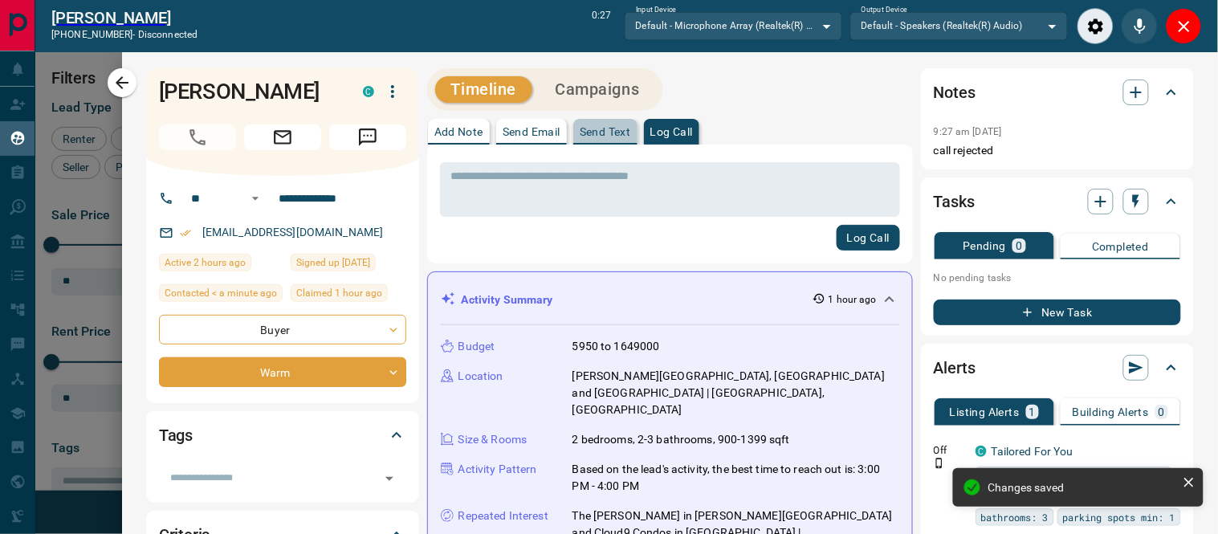
click at [595, 133] on p "Send Text" at bounding box center [605, 131] width 51 height 11
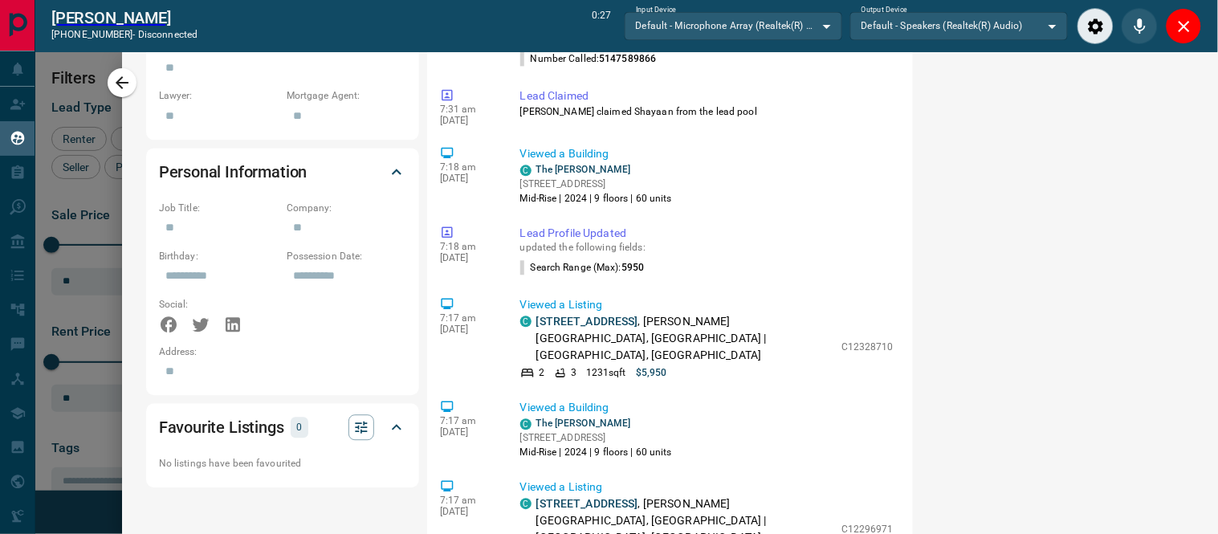
scroll to position [535, 0]
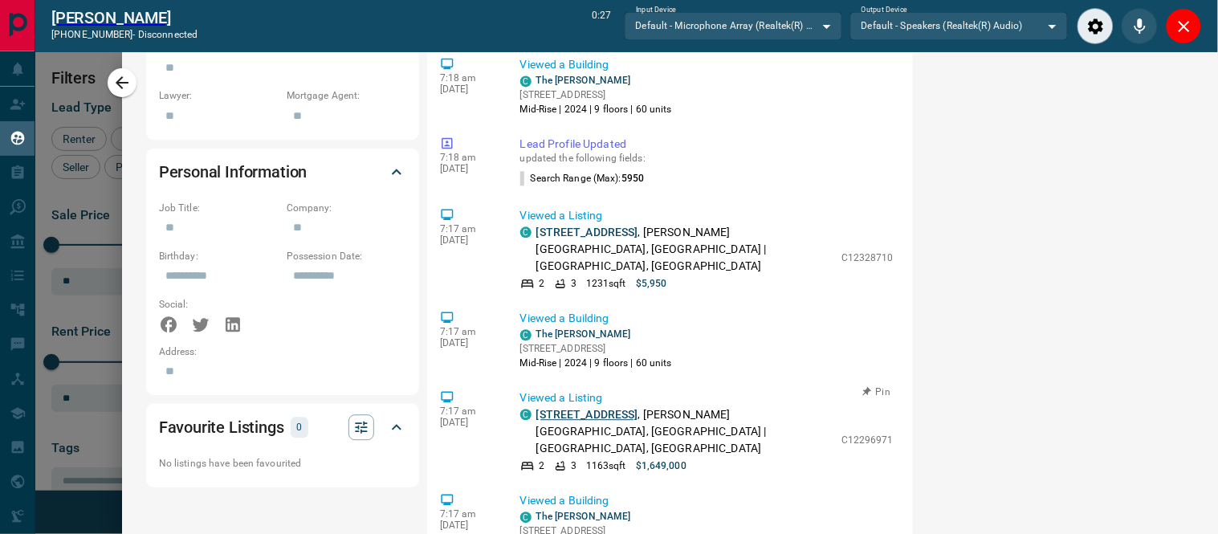
click at [600, 408] on link "[STREET_ADDRESS]" at bounding box center [587, 414] width 102 height 13
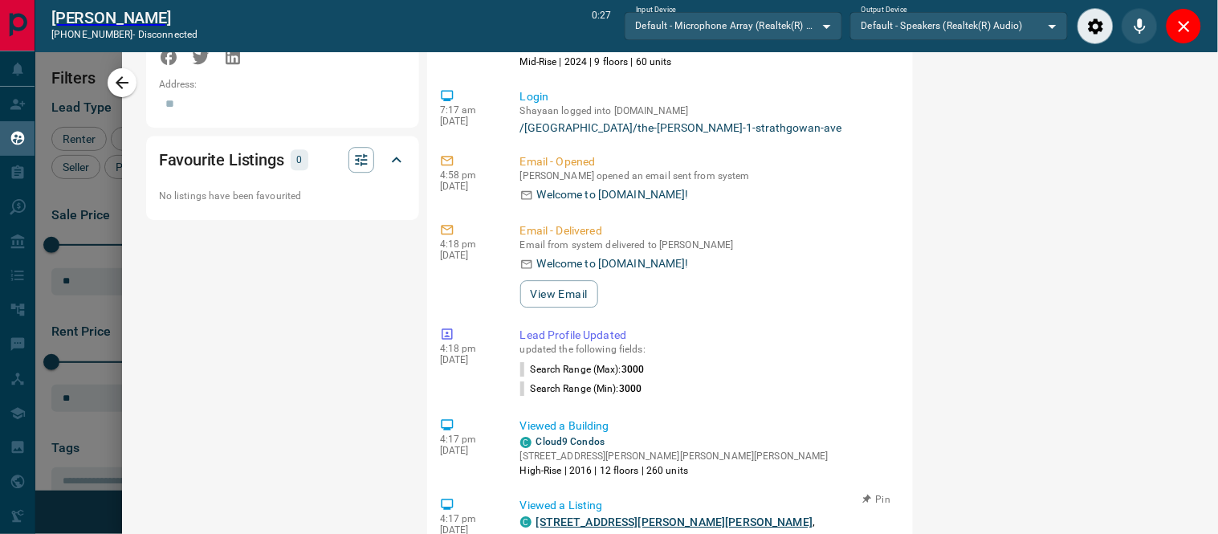
click at [586, 516] on link "[STREET_ADDRESS][PERSON_NAME][PERSON_NAME]" at bounding box center [674, 522] width 277 height 13
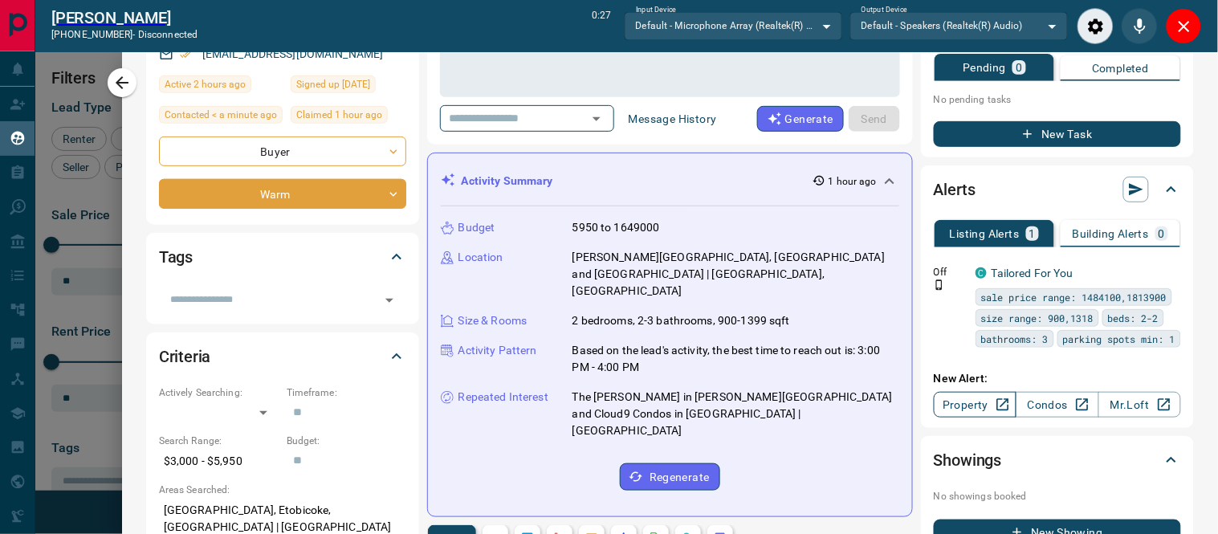
scroll to position [267, 0]
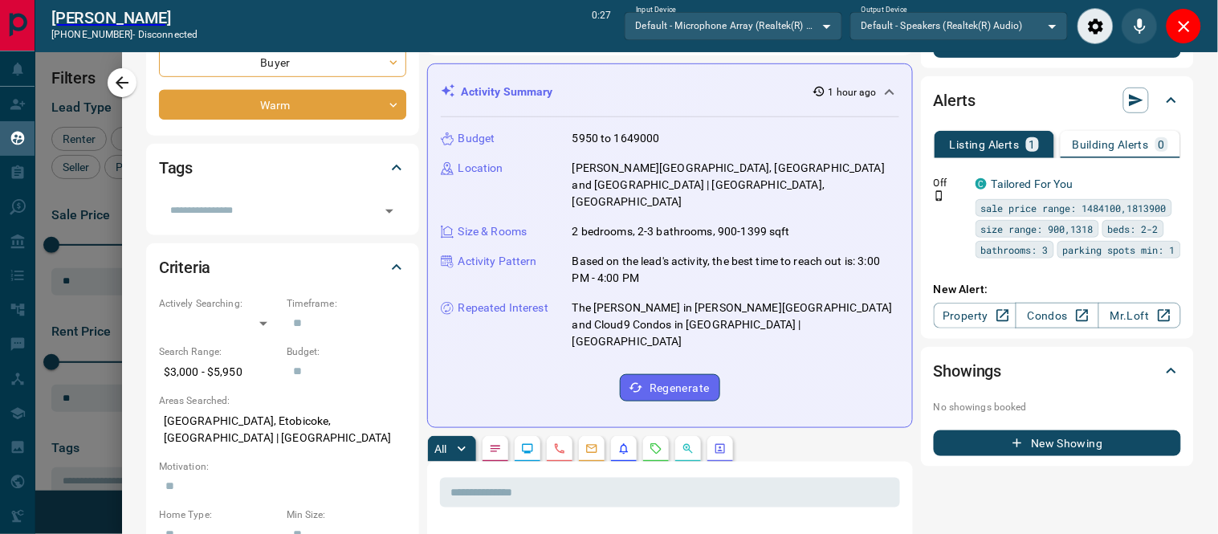
click at [1037, 438] on button "New Showing" at bounding box center [1057, 443] width 247 height 26
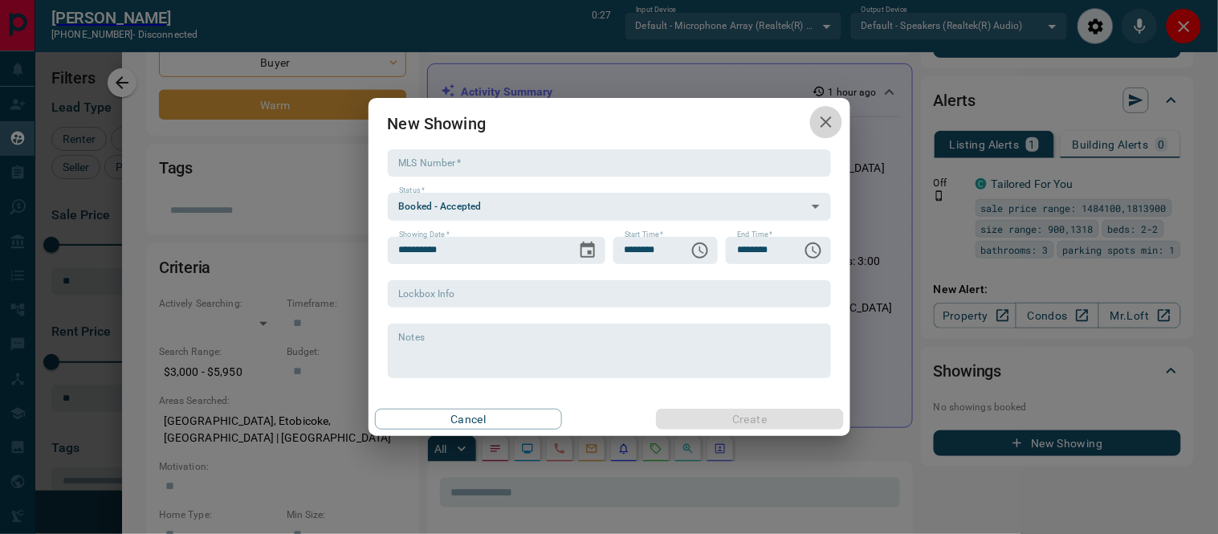
click at [825, 114] on icon "button" at bounding box center [826, 121] width 19 height 19
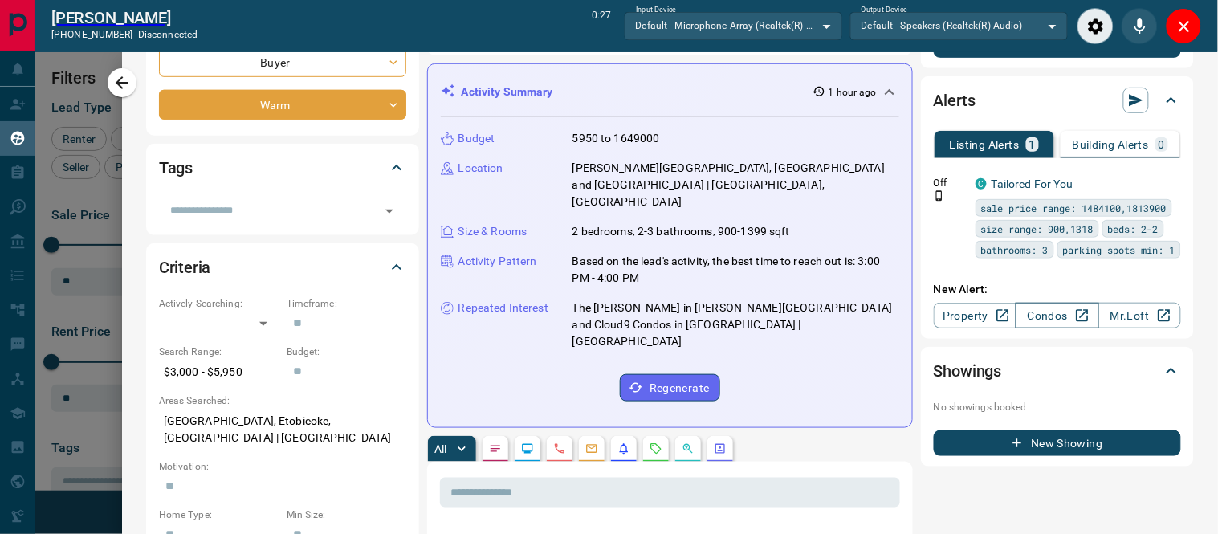
click at [1034, 312] on link "Condos" at bounding box center [1057, 316] width 83 height 26
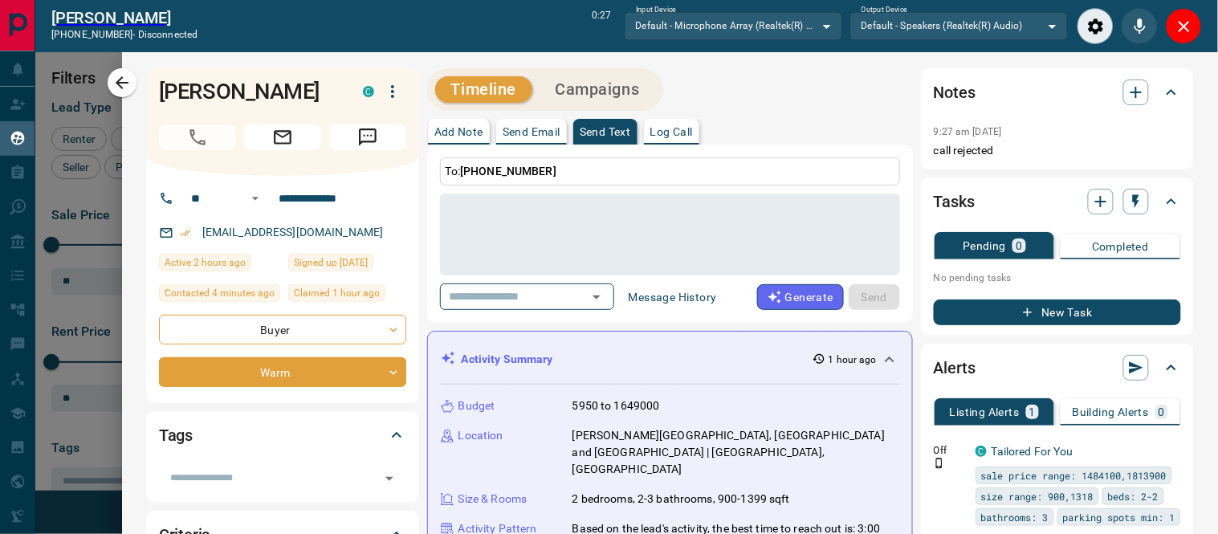
click at [749, 124] on div "Add Note Send Email Send Text Log Call" at bounding box center [670, 132] width 486 height 26
